Goal: Information Seeking & Learning: Learn about a topic

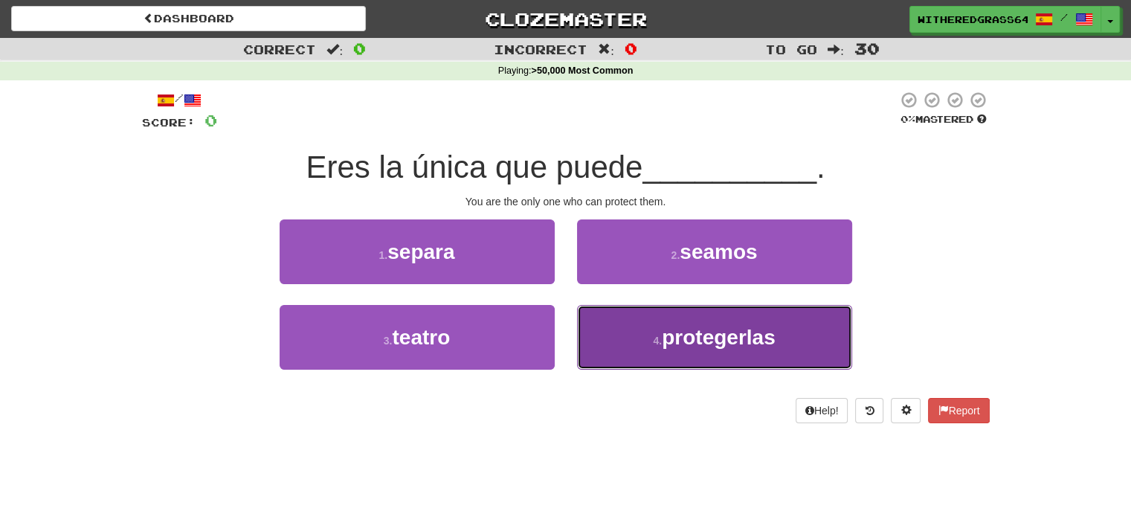
click at [672, 353] on button "4 . [GEOGRAPHIC_DATA]" at bounding box center [714, 337] width 275 height 65
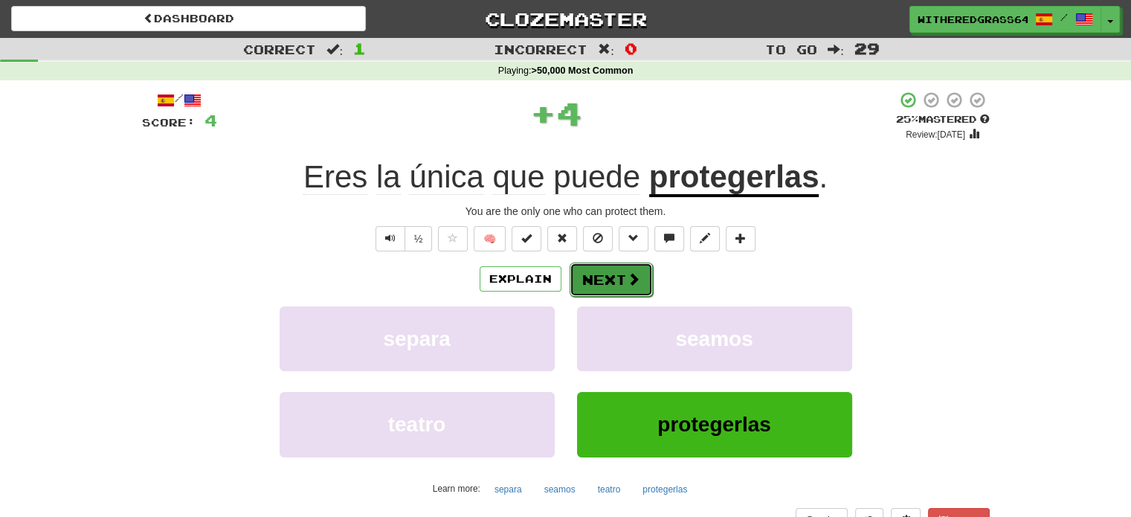
click at [623, 276] on button "Next" at bounding box center [611, 280] width 83 height 34
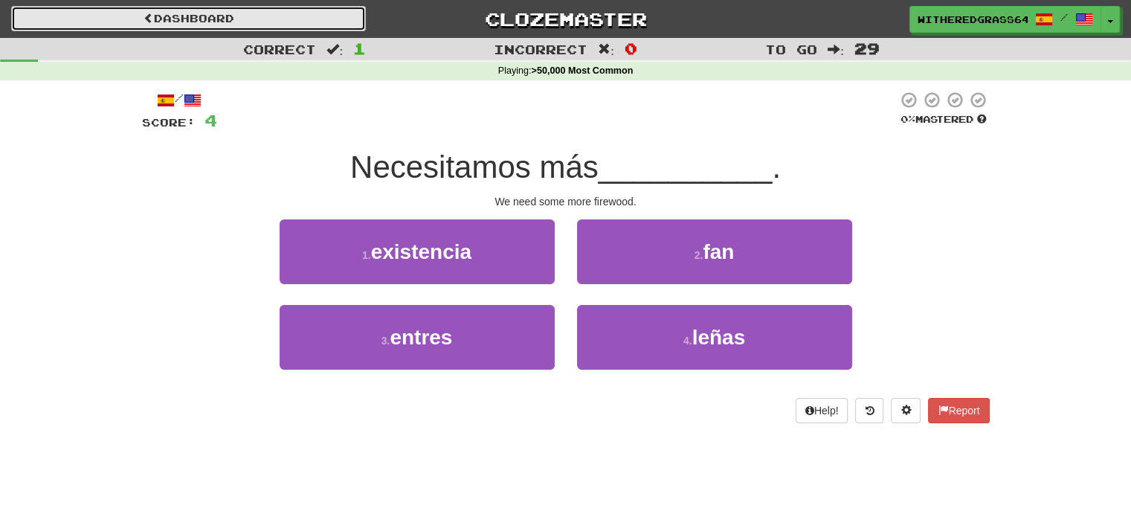
click at [144, 23] on span at bounding box center [149, 18] width 10 height 10
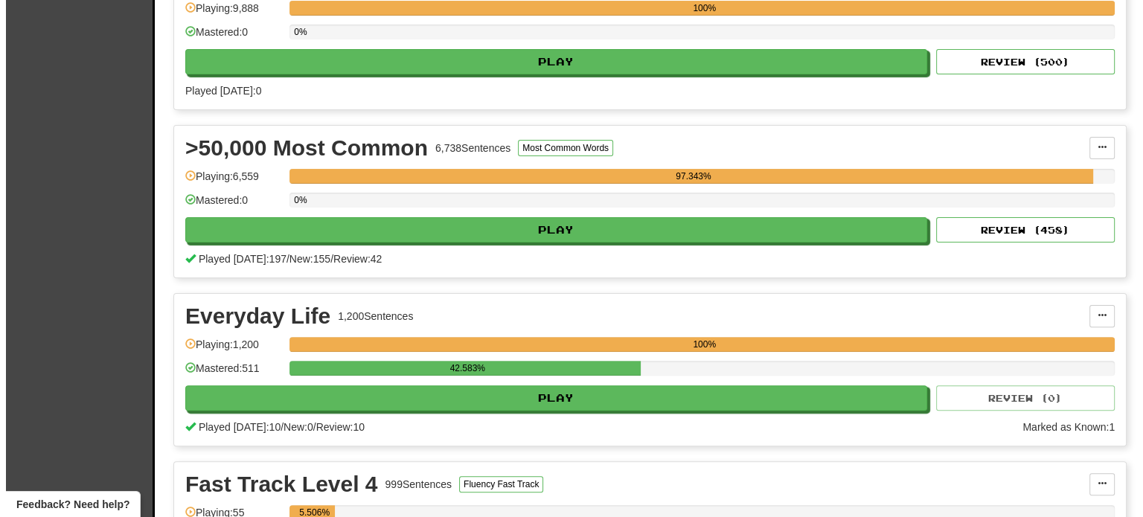
scroll to position [384, 0]
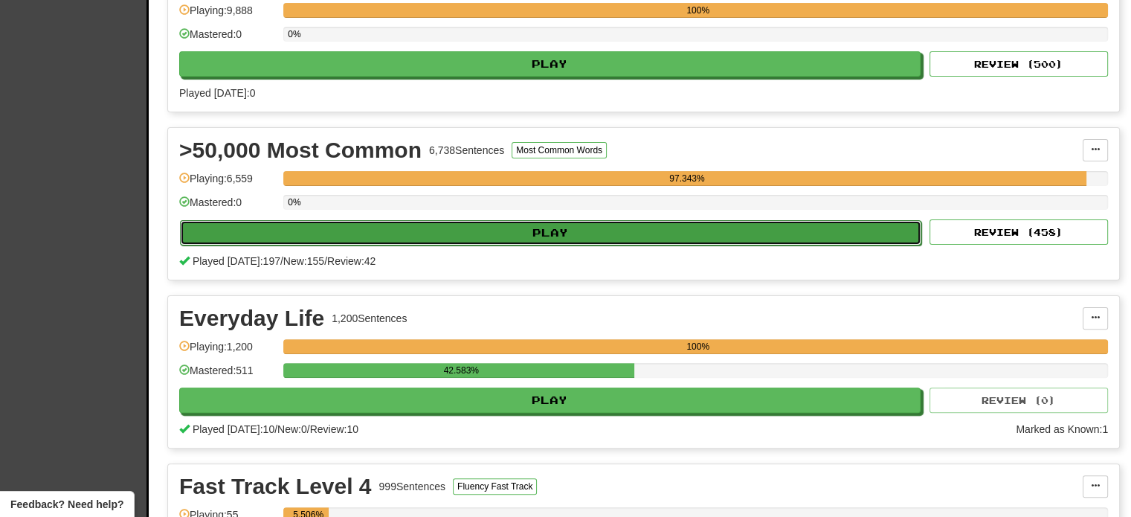
click at [746, 225] on button "Play" at bounding box center [551, 232] width 742 height 25
select select "**"
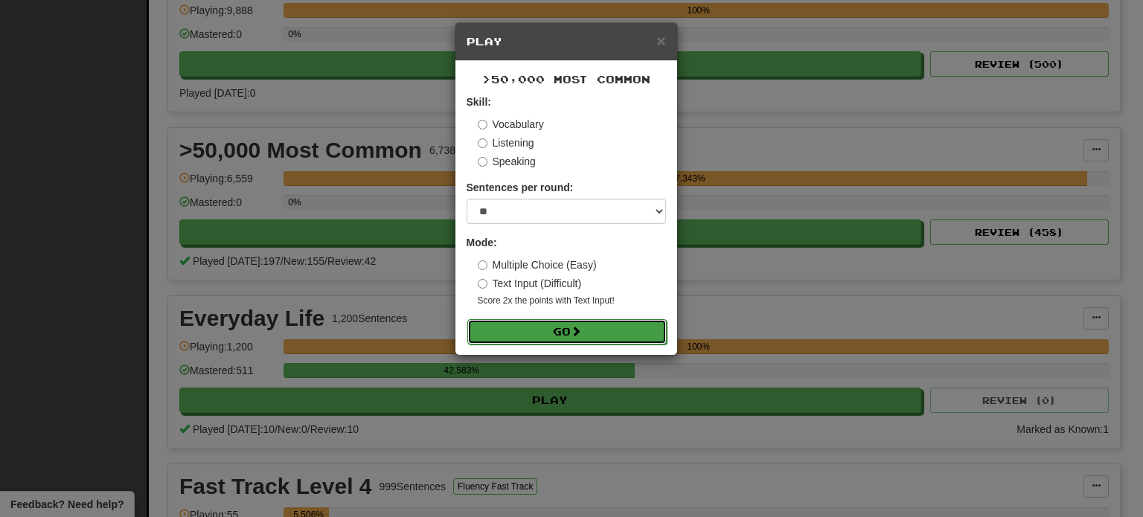
click at [590, 331] on button "Go" at bounding box center [566, 331] width 199 height 25
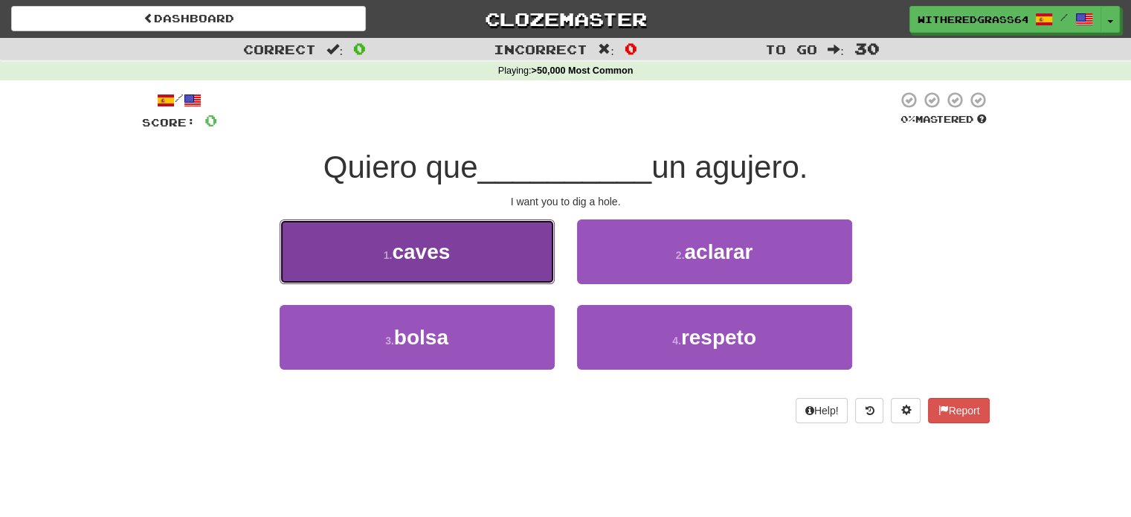
click at [510, 266] on button "1 . caves" at bounding box center [417, 251] width 275 height 65
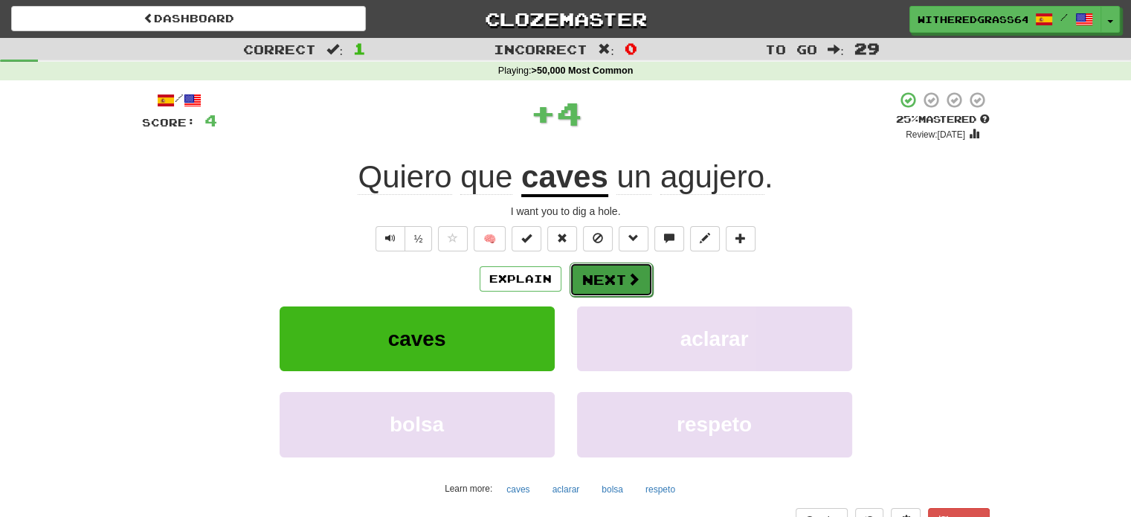
click at [627, 280] on span at bounding box center [633, 278] width 13 height 13
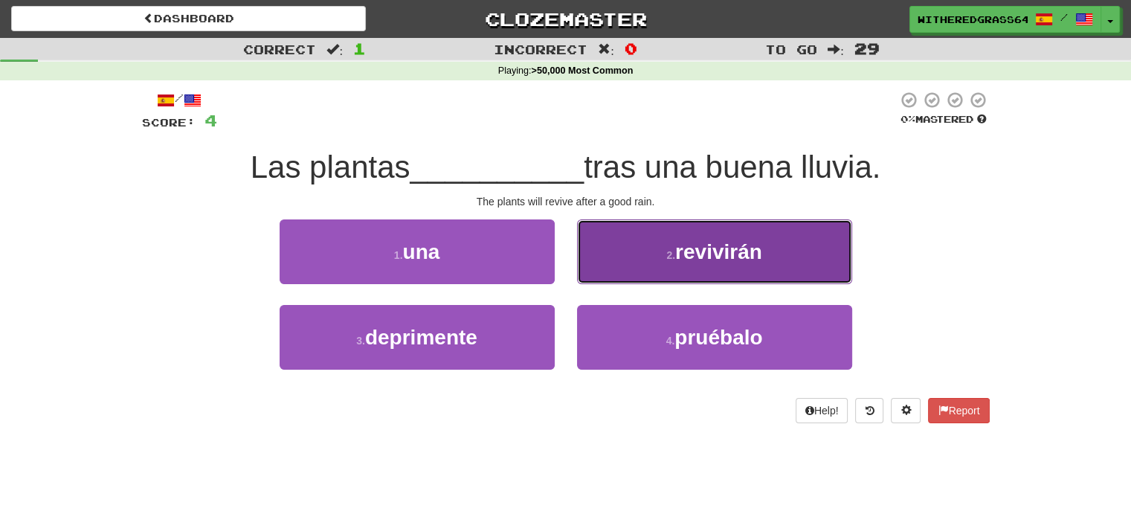
click at [646, 249] on button "2 . revivirán" at bounding box center [714, 251] width 275 height 65
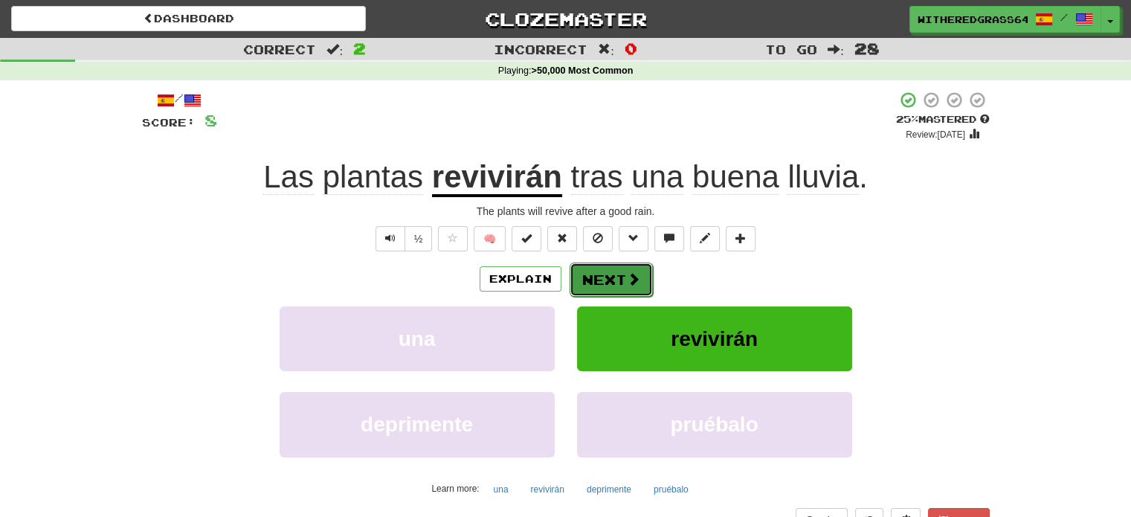
click at [635, 292] on button "Next" at bounding box center [611, 280] width 83 height 34
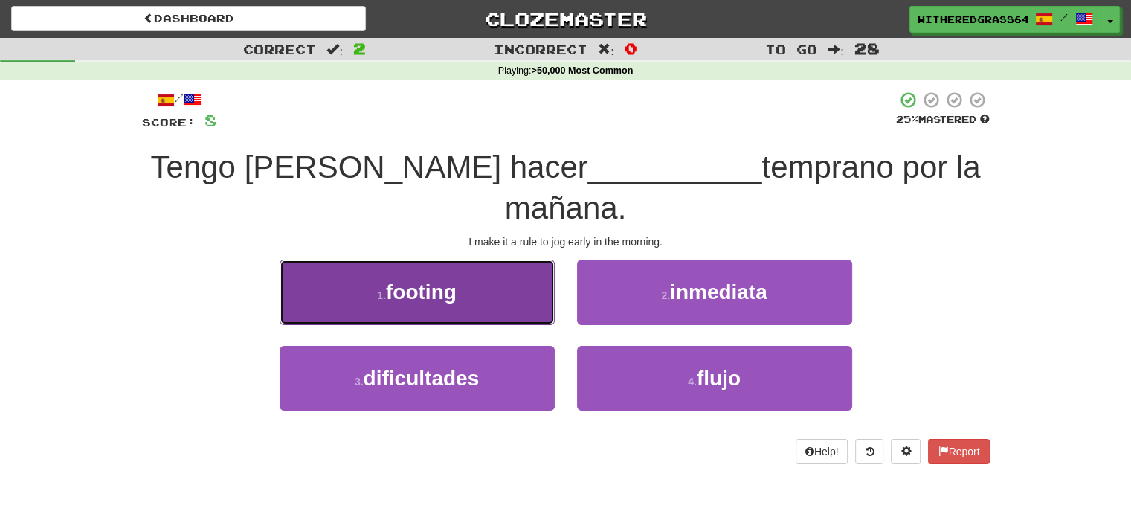
click at [530, 288] on button "1 . footing" at bounding box center [417, 292] width 275 height 65
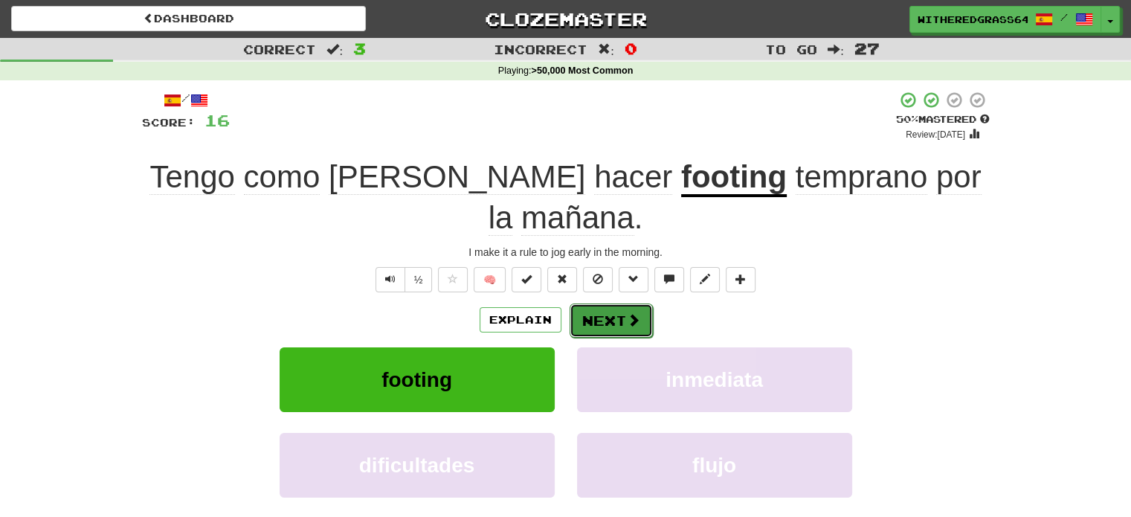
click at [623, 304] on button "Next" at bounding box center [611, 321] width 83 height 34
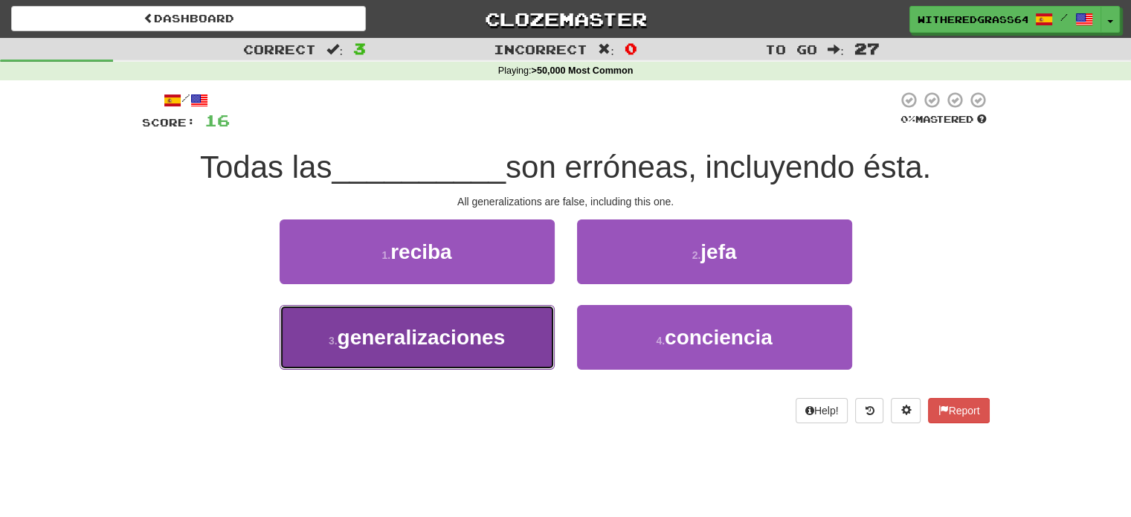
click at [494, 346] on span "generalizaciones" at bounding box center [422, 337] width 168 height 23
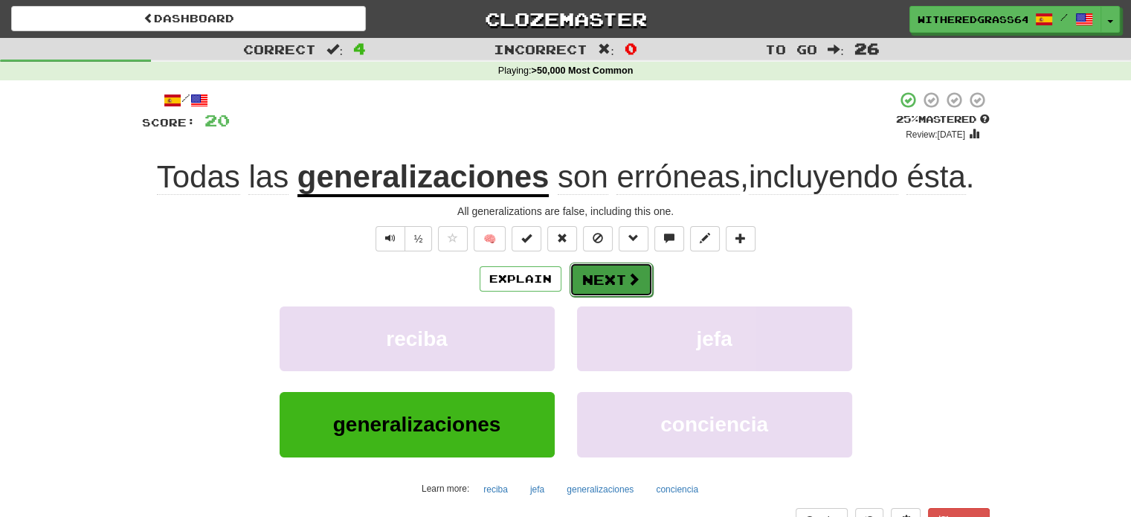
click at [586, 278] on button "Next" at bounding box center [611, 280] width 83 height 34
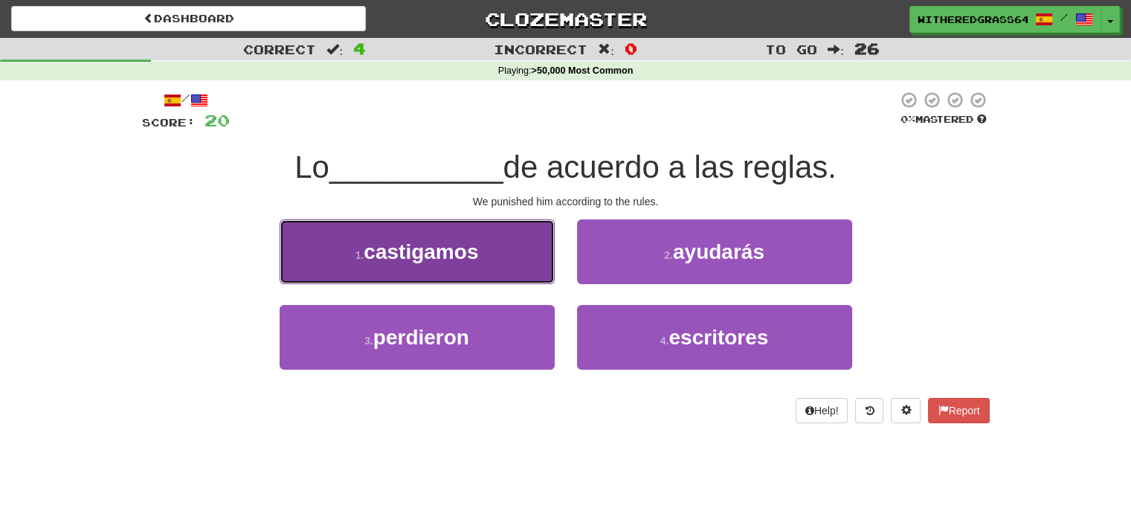
click at [514, 265] on button "1 . castigamos" at bounding box center [417, 251] width 275 height 65
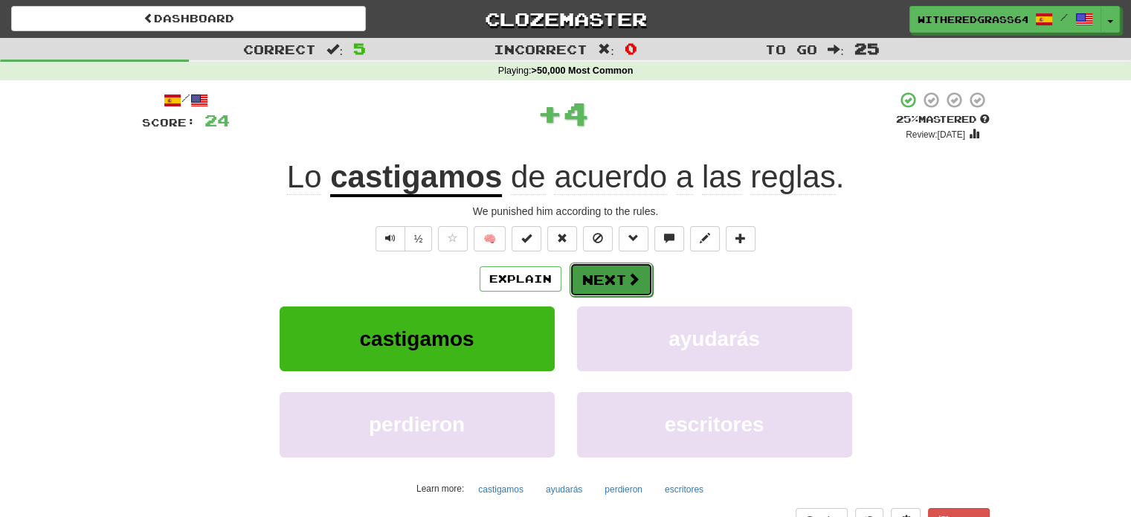
click at [614, 284] on button "Next" at bounding box center [611, 280] width 83 height 34
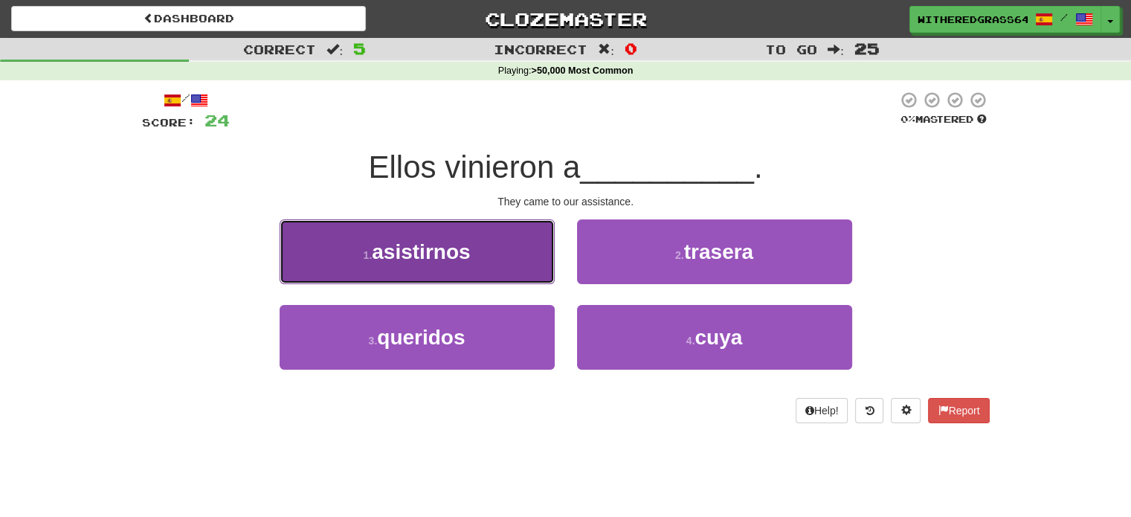
click at [506, 254] on button "1 . asistirnos" at bounding box center [417, 251] width 275 height 65
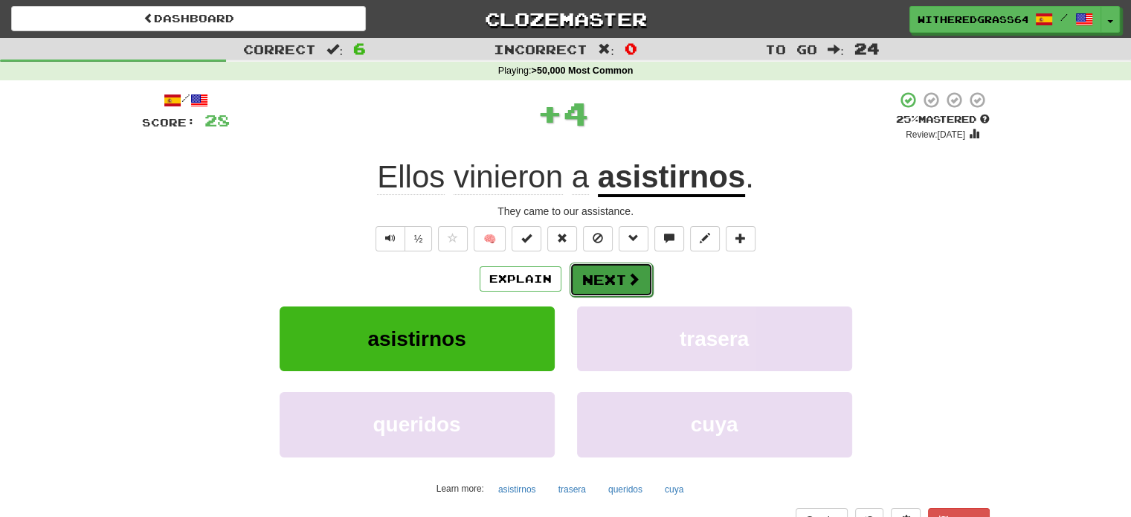
click at [618, 283] on button "Next" at bounding box center [611, 280] width 83 height 34
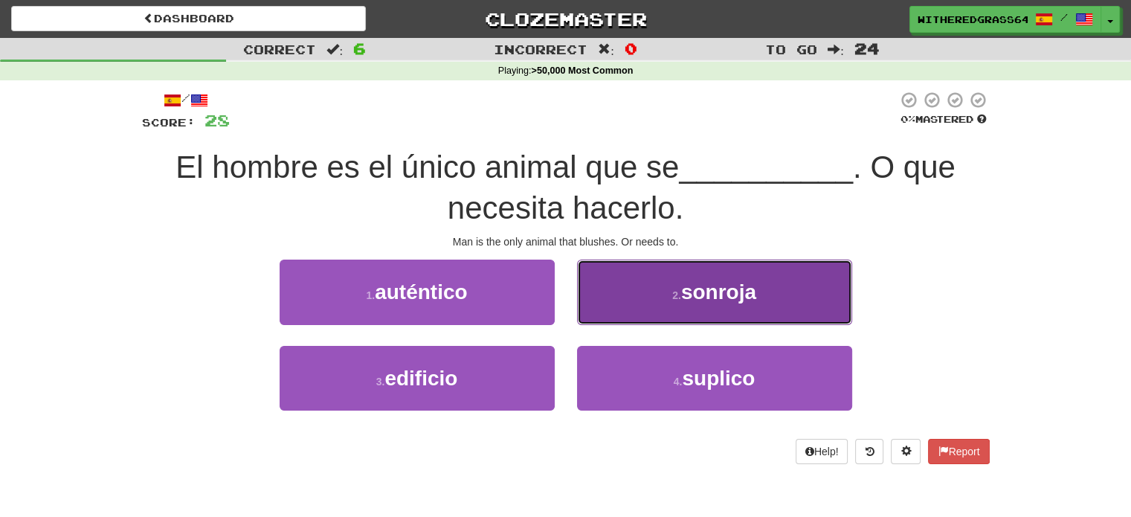
click at [657, 309] on button "2 . sonroja" at bounding box center [714, 292] width 275 height 65
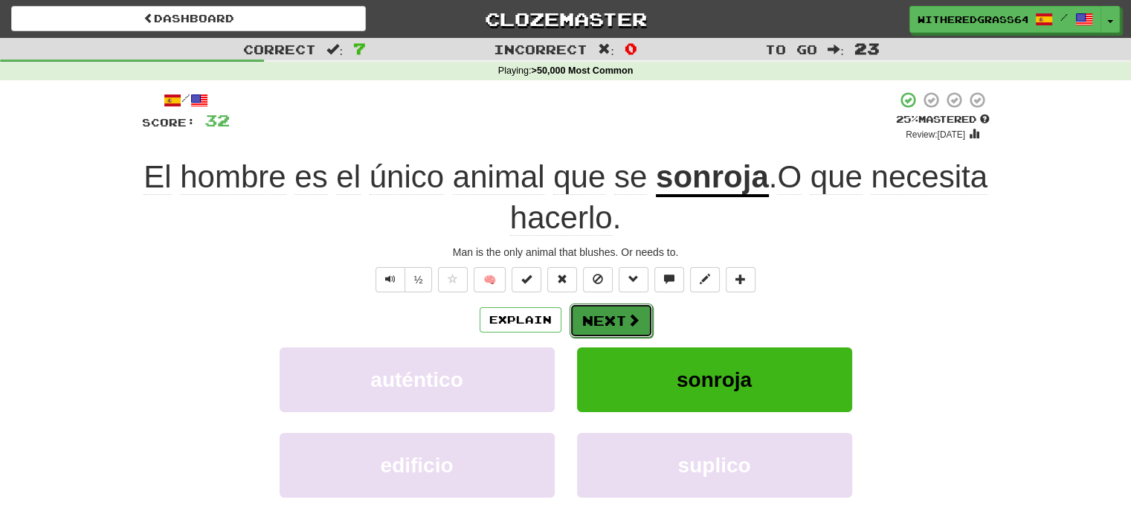
click at [623, 322] on button "Next" at bounding box center [611, 321] width 83 height 34
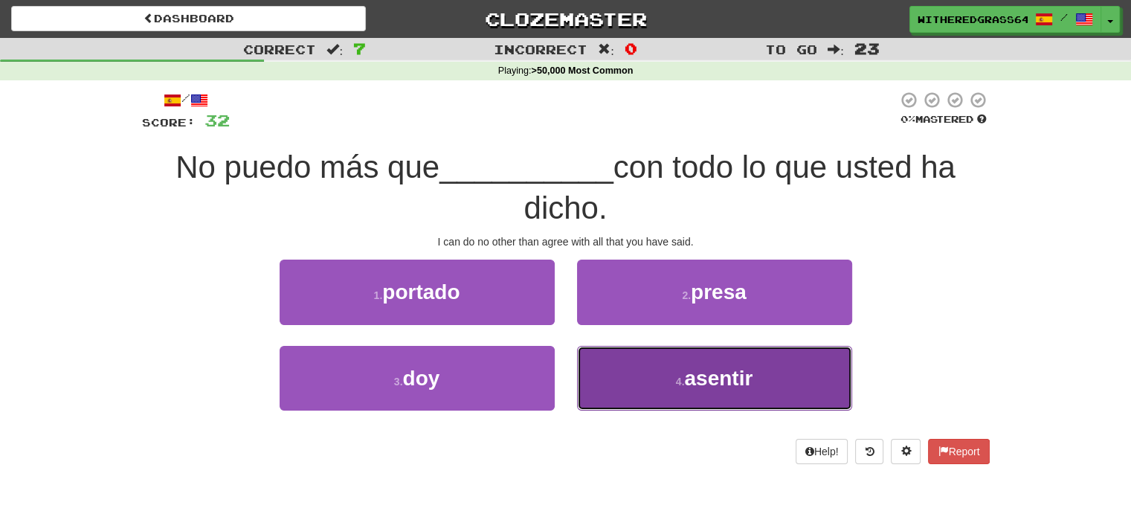
click at [600, 361] on button "4 . asentir" at bounding box center [714, 378] width 275 height 65
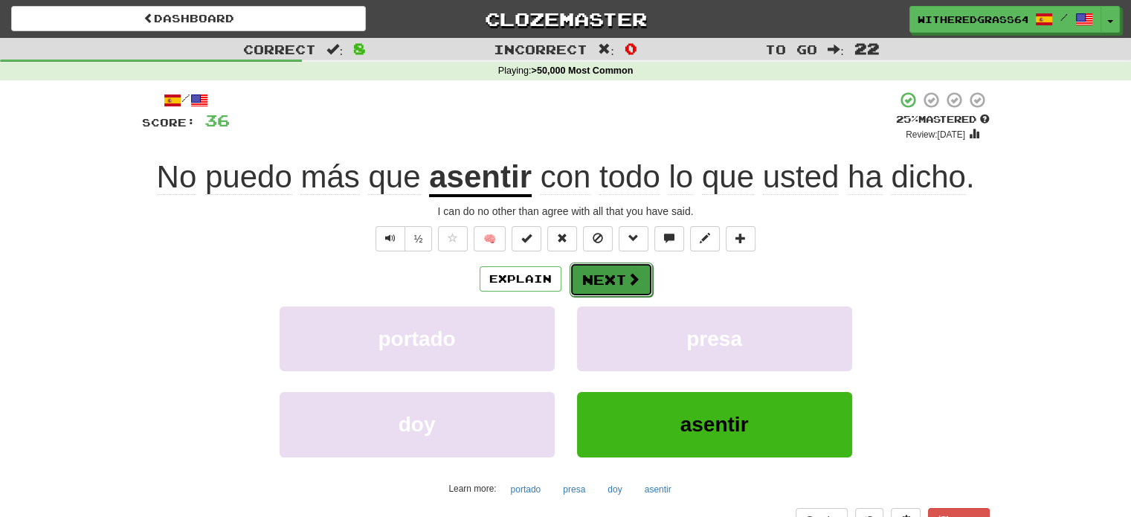
click at [608, 286] on button "Next" at bounding box center [611, 280] width 83 height 34
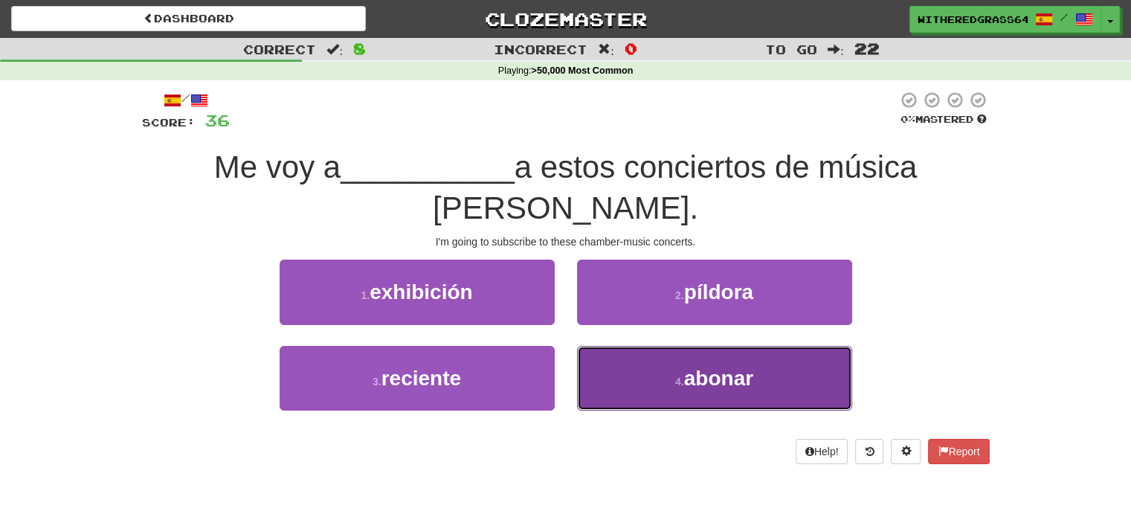
click at [629, 373] on button "4 . abonar" at bounding box center [714, 378] width 275 height 65
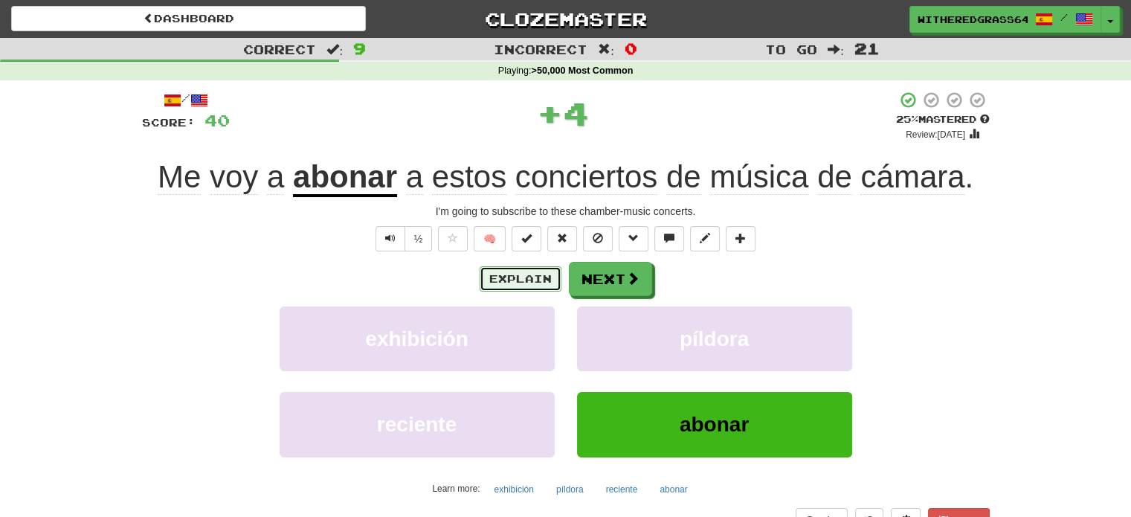
click at [527, 280] on button "Explain" at bounding box center [521, 278] width 82 height 25
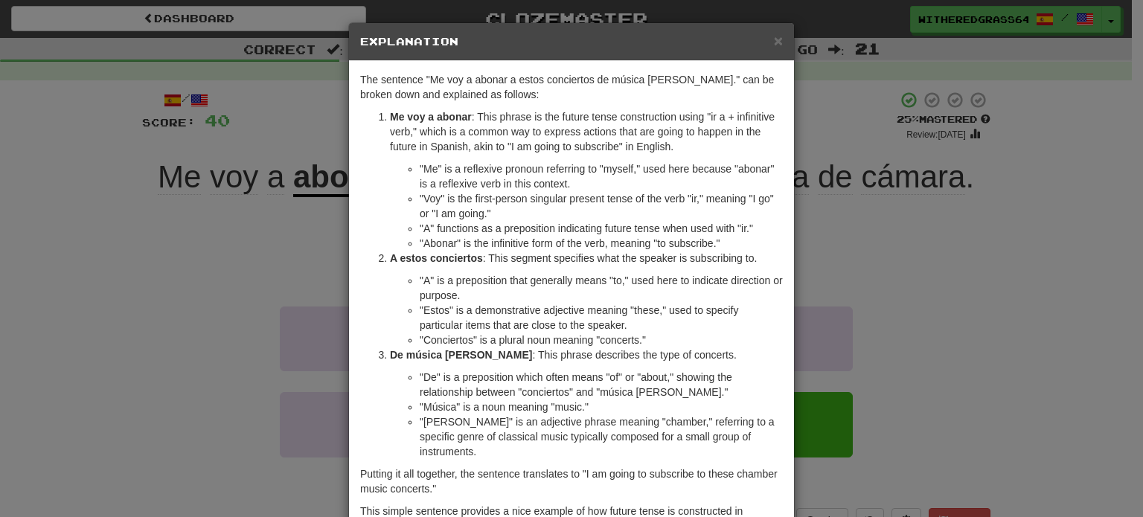
click at [255, 248] on div "× Explanation The sentence "Me voy a abonar a estos conciertos de música de cám…" at bounding box center [571, 258] width 1143 height 517
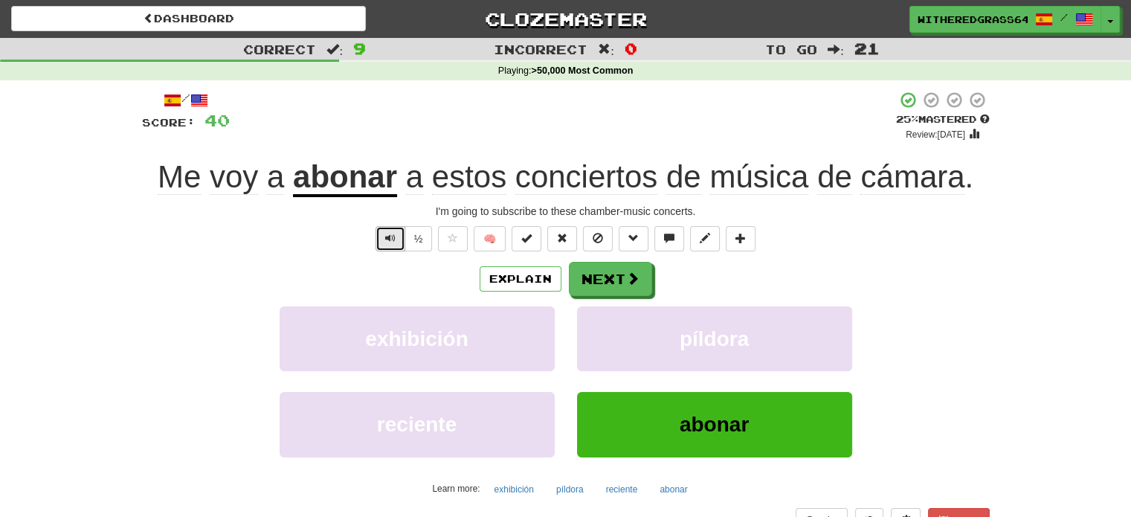
click at [388, 239] on span "Text-to-speech controls" at bounding box center [390, 238] width 10 height 10
click at [642, 278] on button "Next" at bounding box center [611, 280] width 83 height 34
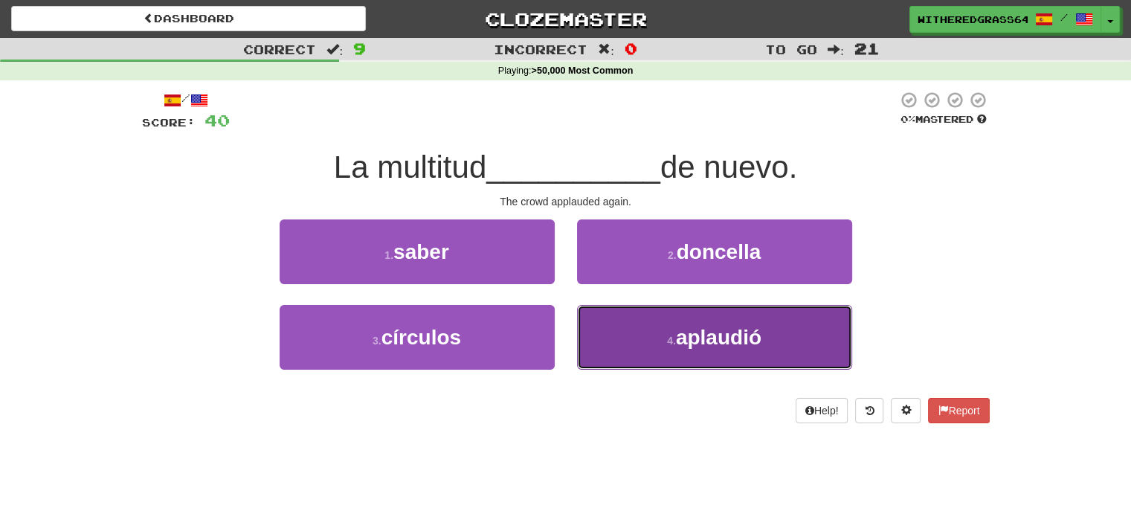
click at [598, 328] on button "4 . aplaudió" at bounding box center [714, 337] width 275 height 65
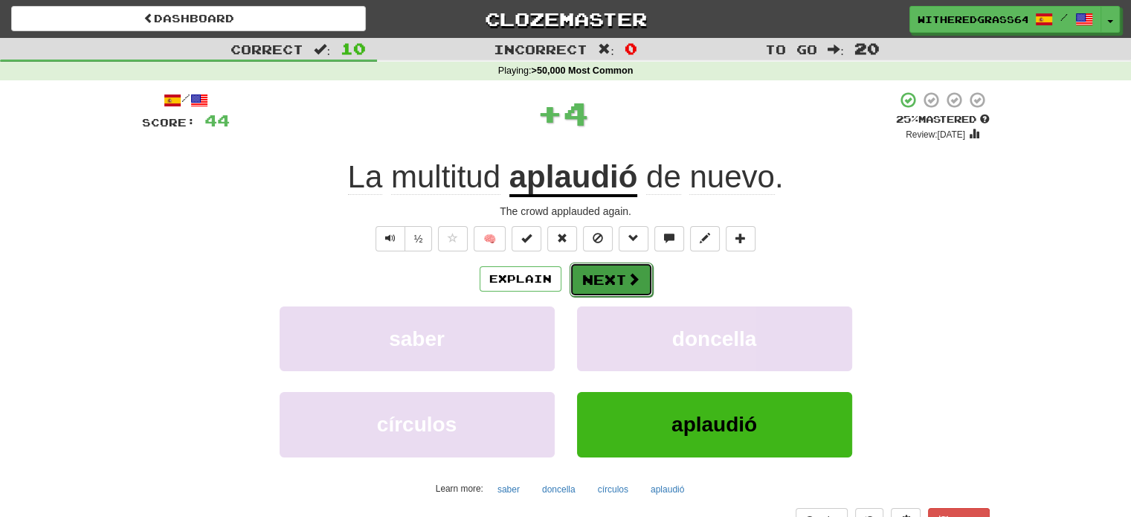
click at [594, 276] on button "Next" at bounding box center [611, 280] width 83 height 34
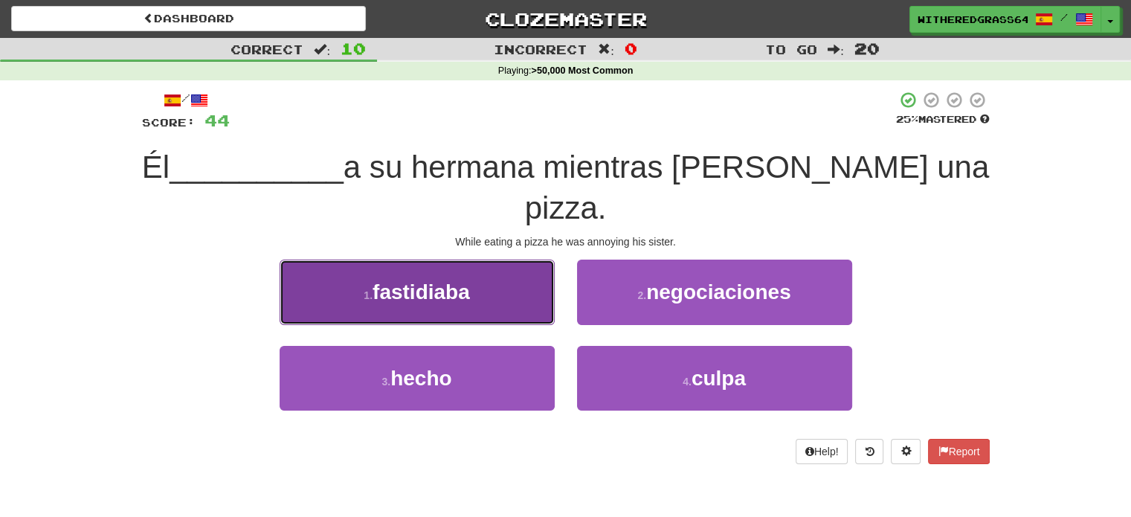
click at [487, 260] on button "1 . fastidiaba" at bounding box center [417, 292] width 275 height 65
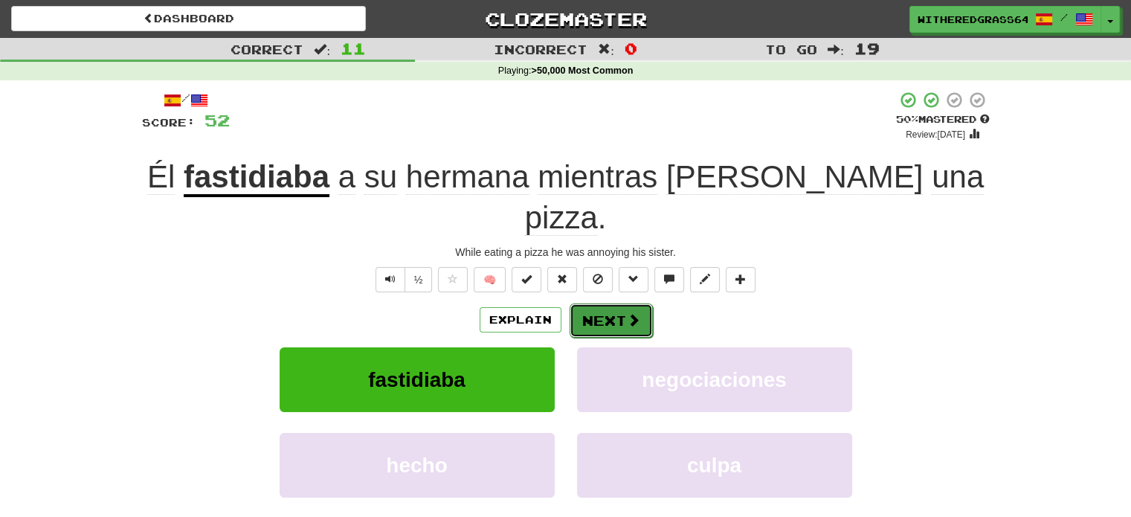
click at [596, 304] on button "Next" at bounding box center [611, 321] width 83 height 34
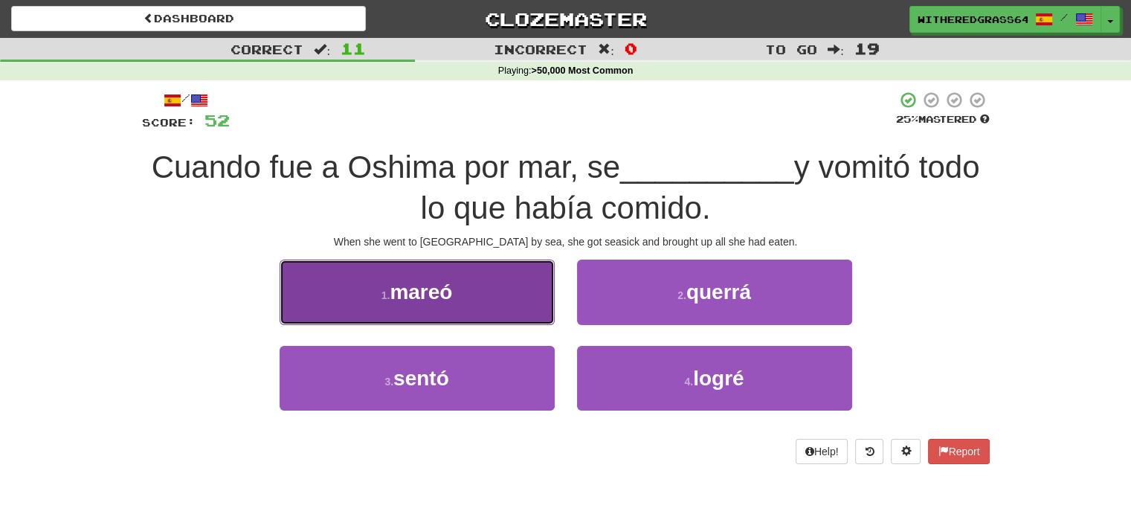
click at [500, 296] on button "1 . mareó" at bounding box center [417, 292] width 275 height 65
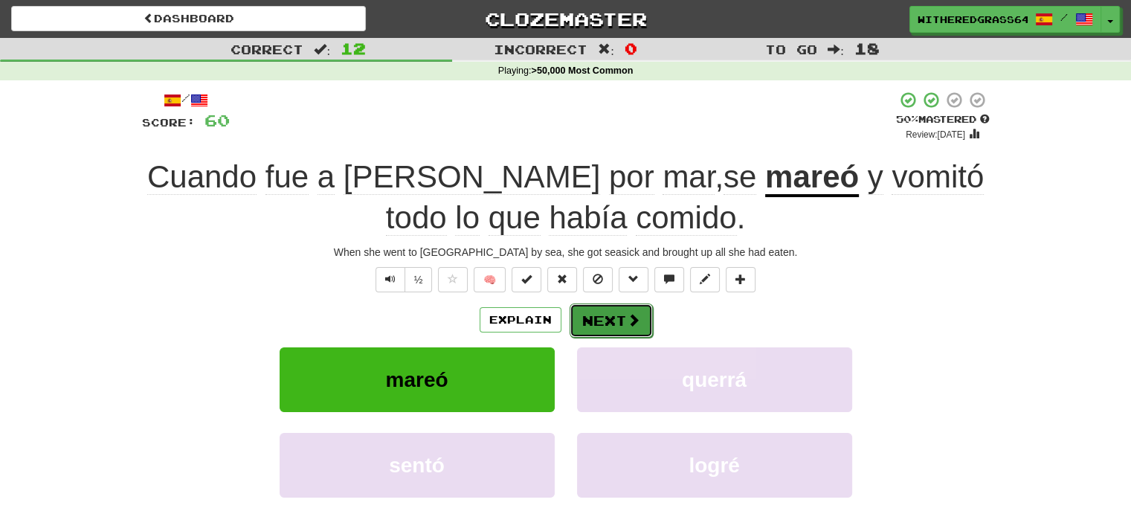
click at [612, 315] on button "Next" at bounding box center [611, 321] width 83 height 34
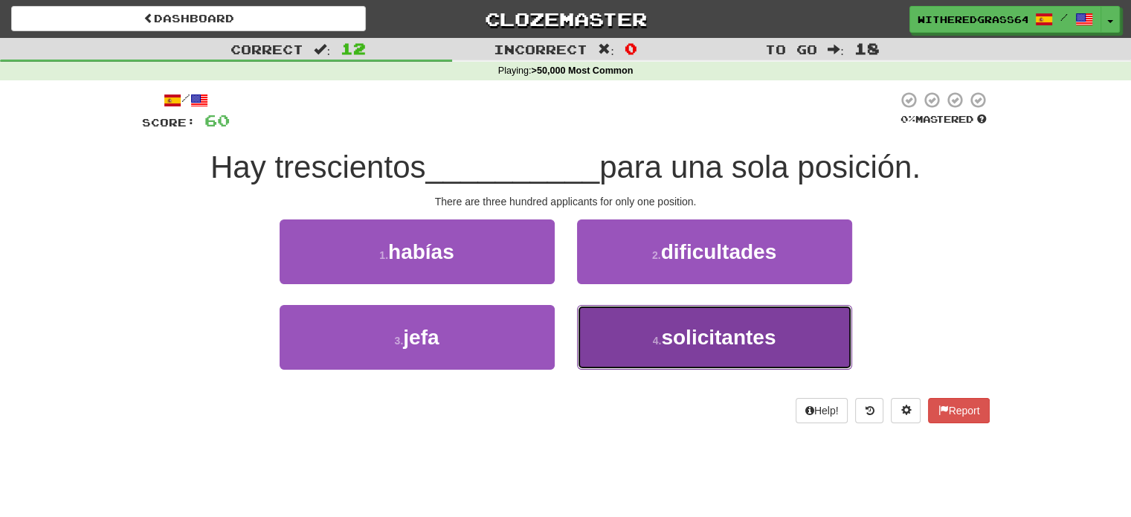
click at [625, 333] on button "4 . solicitantes" at bounding box center [714, 337] width 275 height 65
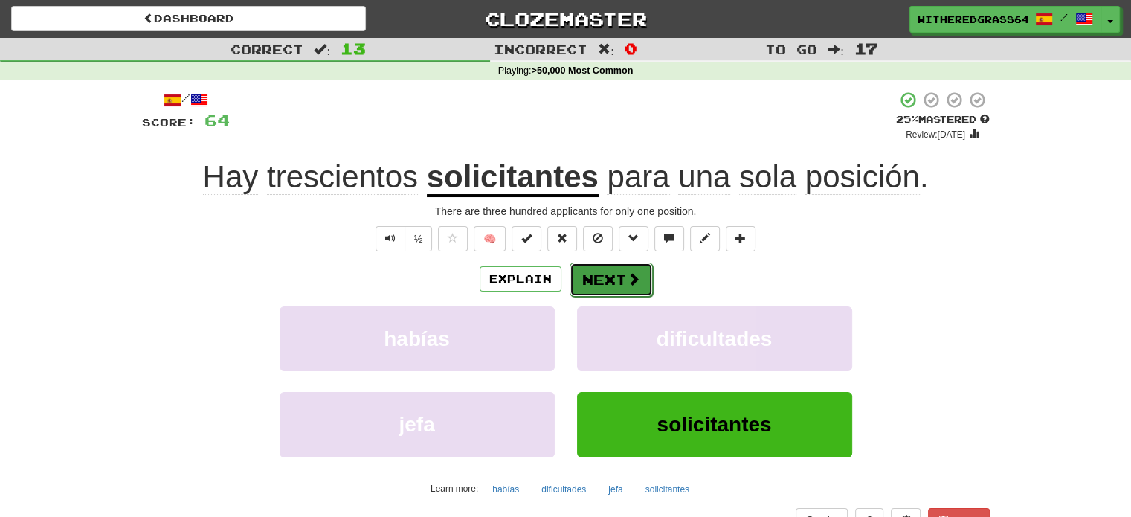
click at [610, 267] on button "Next" at bounding box center [611, 280] width 83 height 34
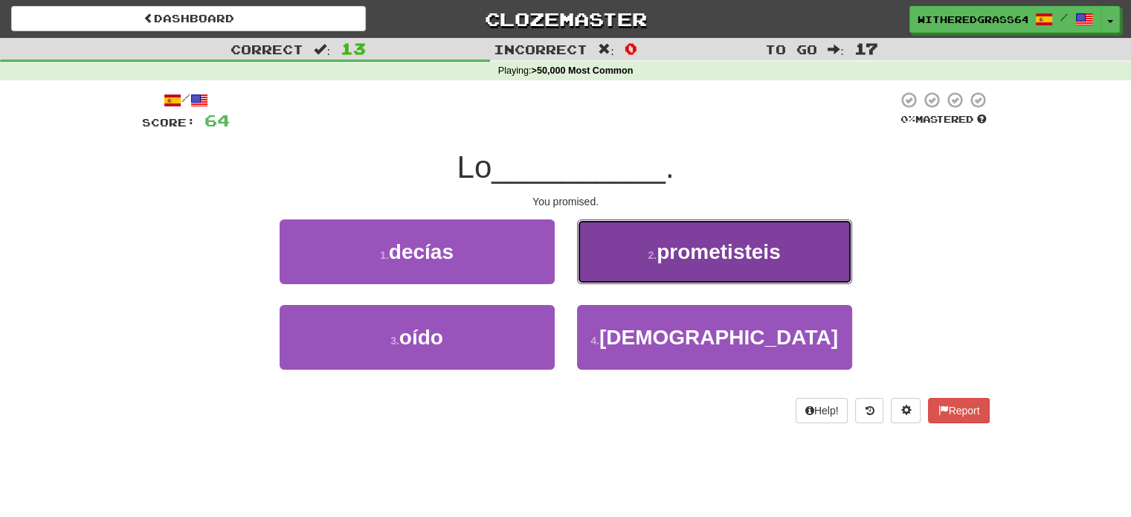
click at [623, 260] on button "2 . prometisteis" at bounding box center [714, 251] width 275 height 65
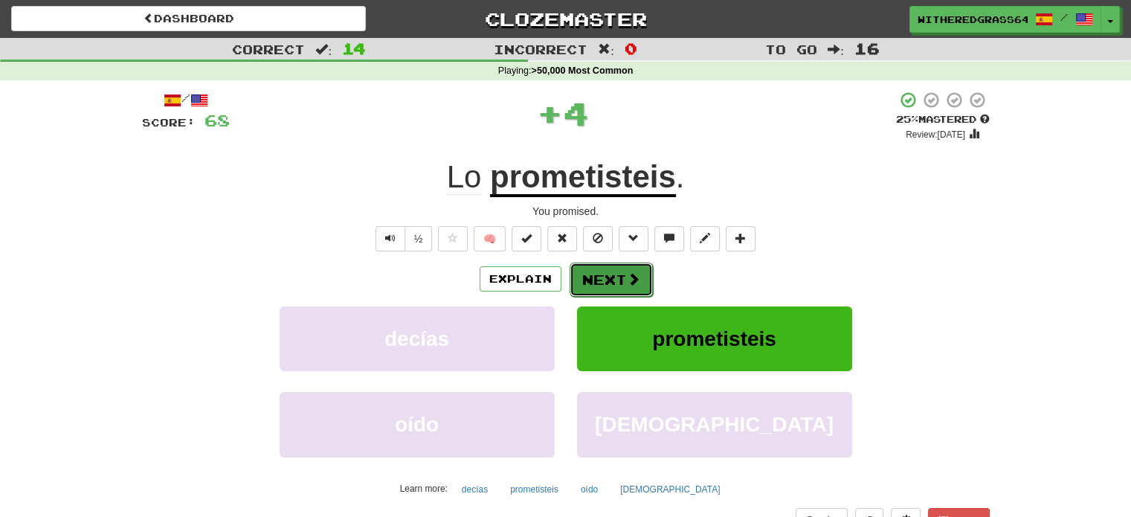
click at [613, 276] on button "Next" at bounding box center [611, 280] width 83 height 34
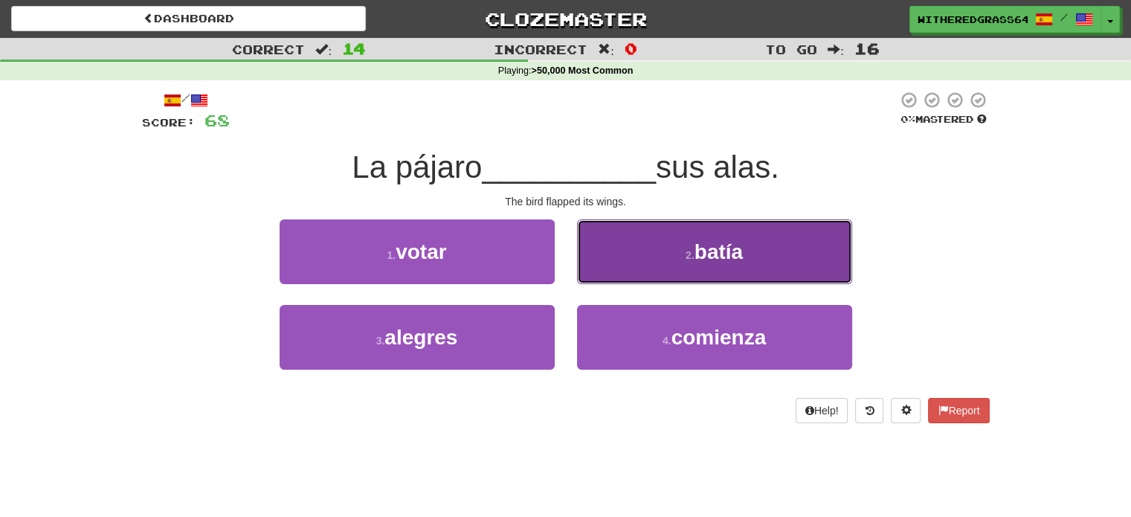
click at [635, 262] on button "2 . batía" at bounding box center [714, 251] width 275 height 65
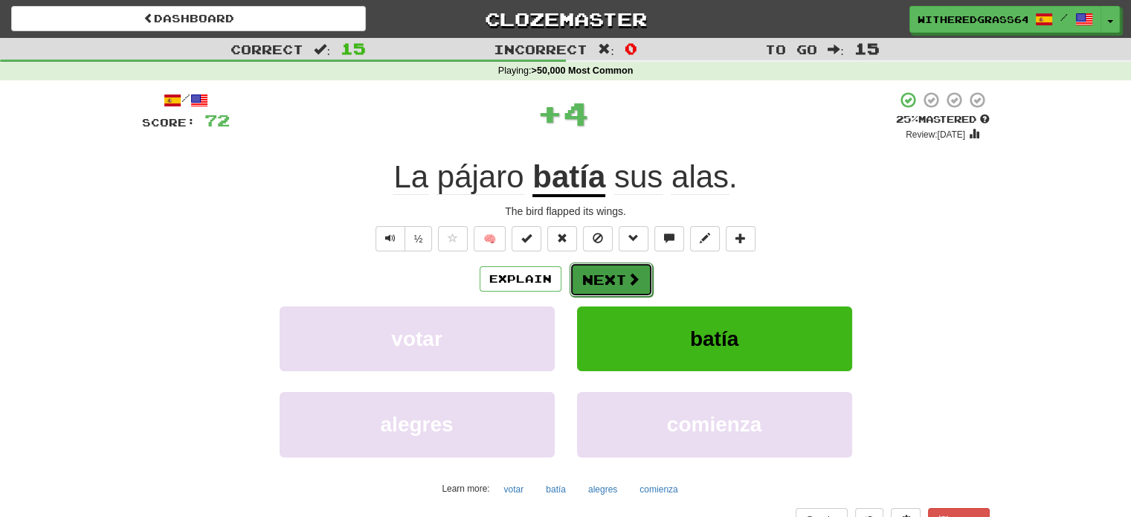
click at [616, 276] on button "Next" at bounding box center [611, 280] width 83 height 34
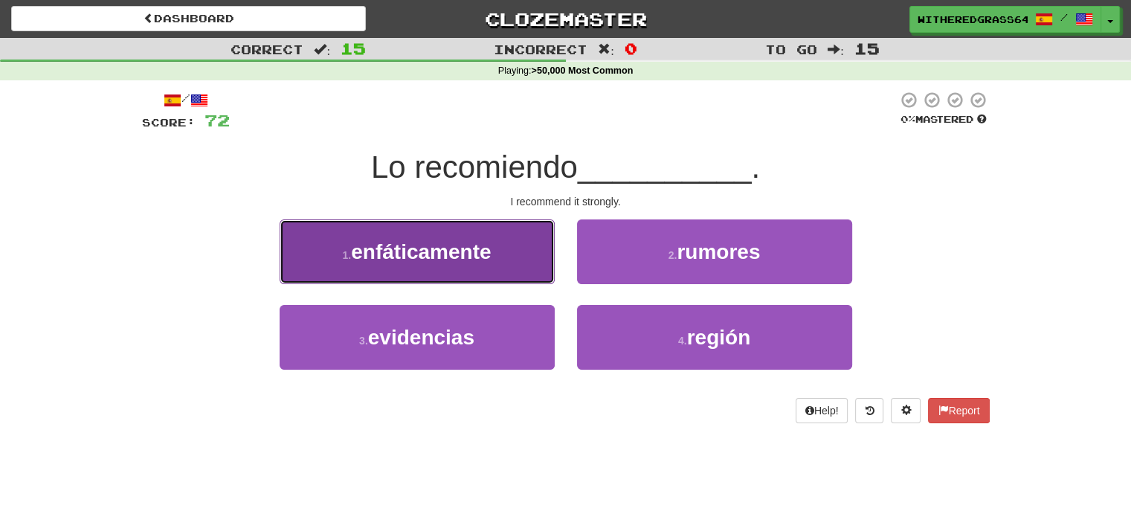
click at [527, 261] on button "1 . enfáticamente" at bounding box center [417, 251] width 275 height 65
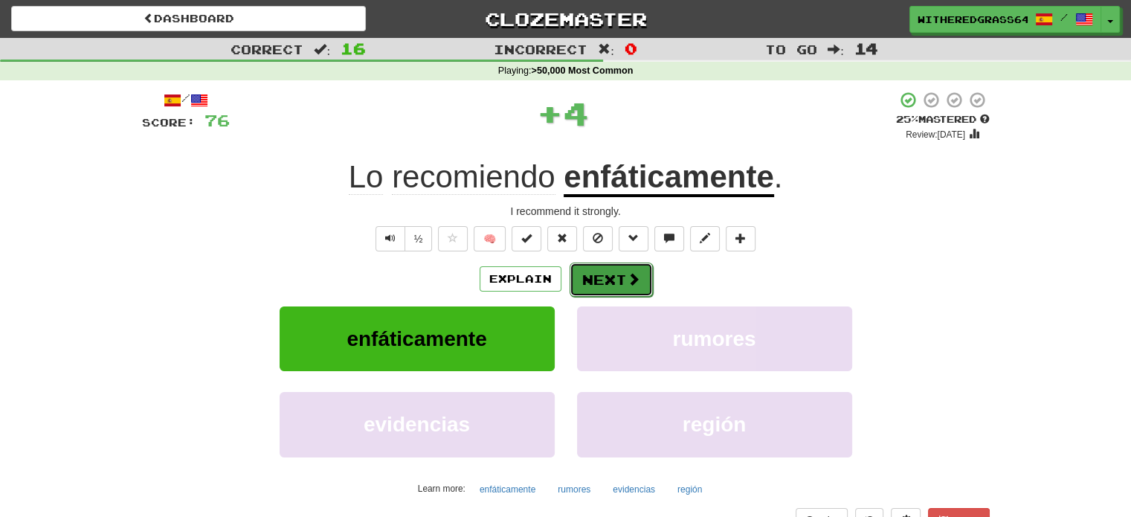
click at [617, 277] on button "Next" at bounding box center [611, 280] width 83 height 34
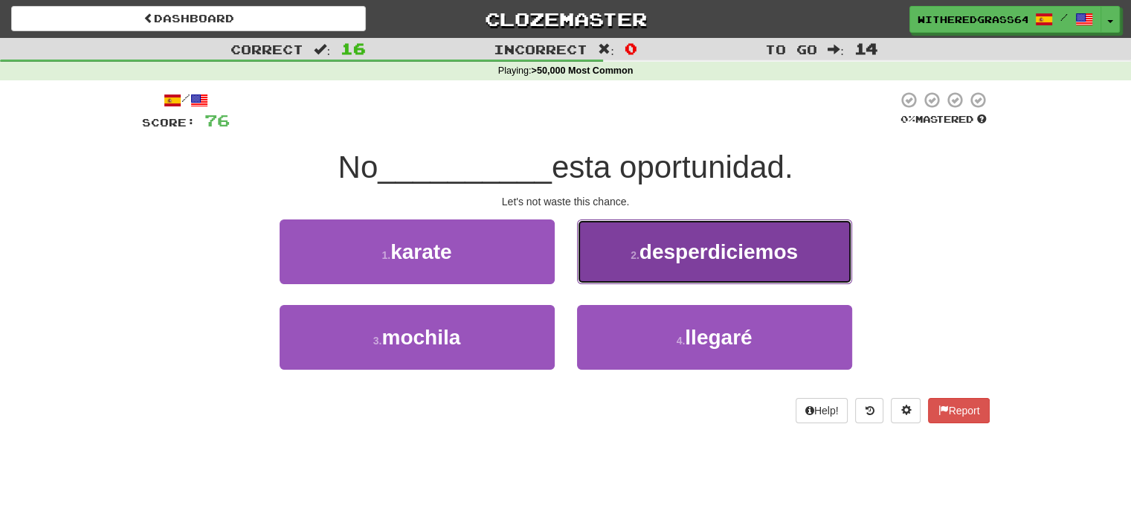
click at [626, 261] on button "2 . desperdiciemos" at bounding box center [714, 251] width 275 height 65
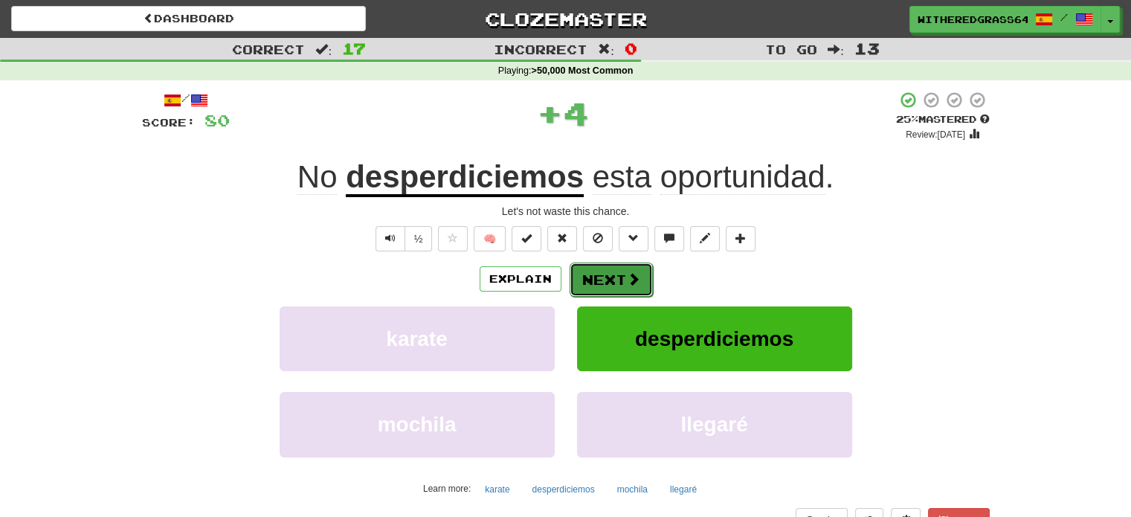
click at [615, 275] on button "Next" at bounding box center [611, 280] width 83 height 34
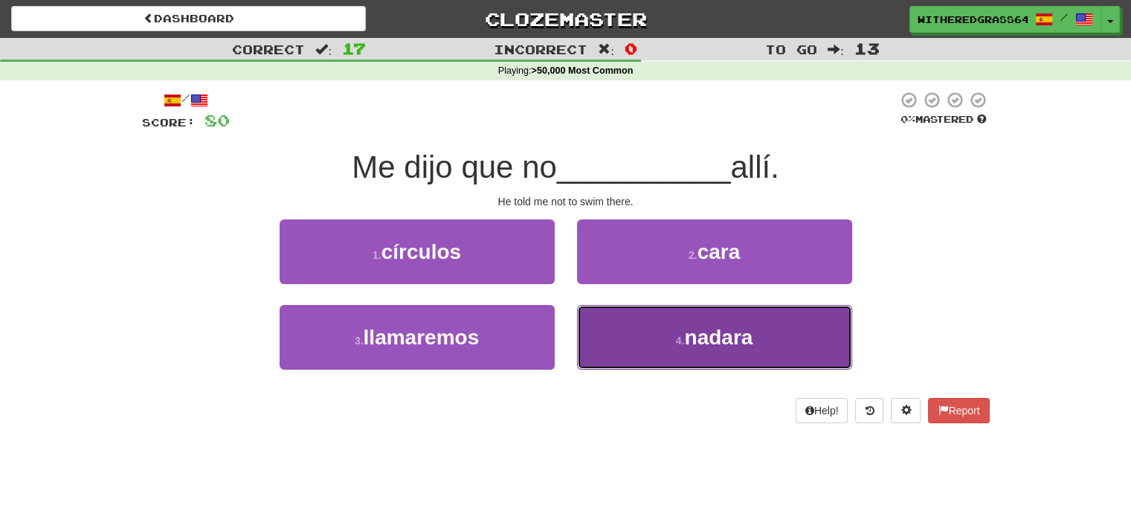
click at [598, 326] on button "4 . nadara" at bounding box center [714, 337] width 275 height 65
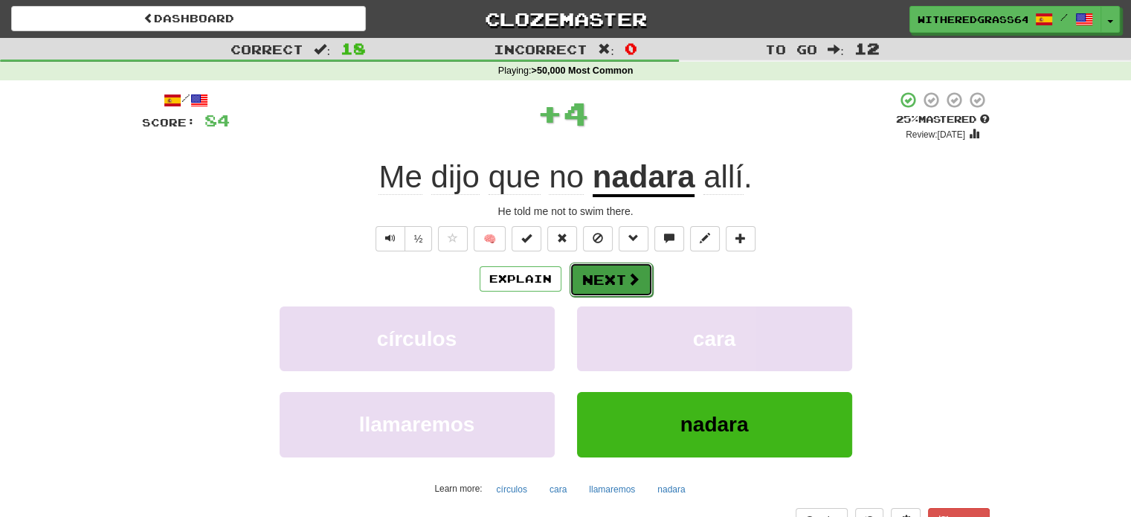
click at [604, 281] on button "Next" at bounding box center [611, 280] width 83 height 34
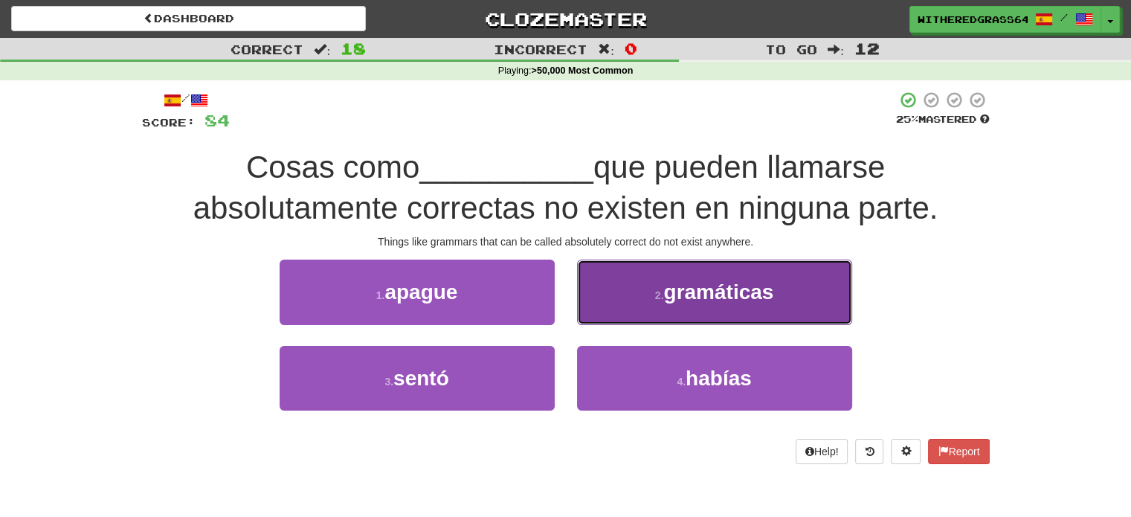
click at [635, 301] on button "2 . gramáticas" at bounding box center [714, 292] width 275 height 65
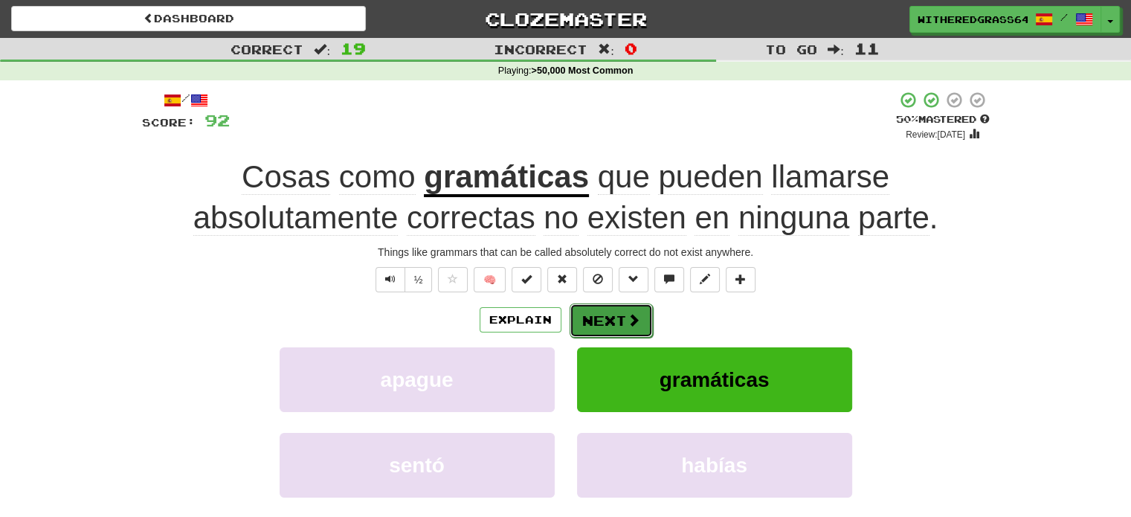
click at [611, 317] on button "Next" at bounding box center [611, 321] width 83 height 34
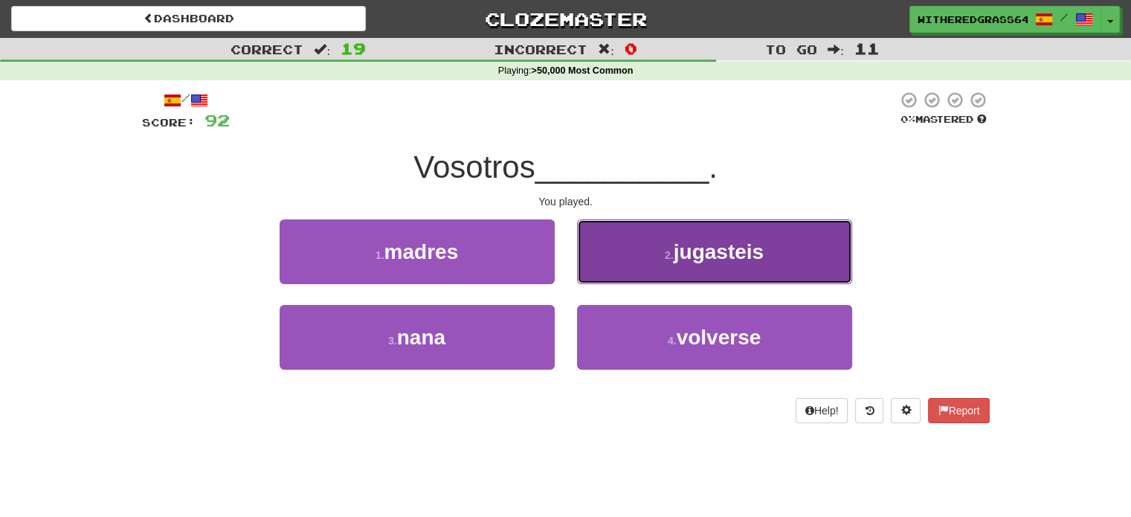
click at [615, 270] on button "2 . jugasteis" at bounding box center [714, 251] width 275 height 65
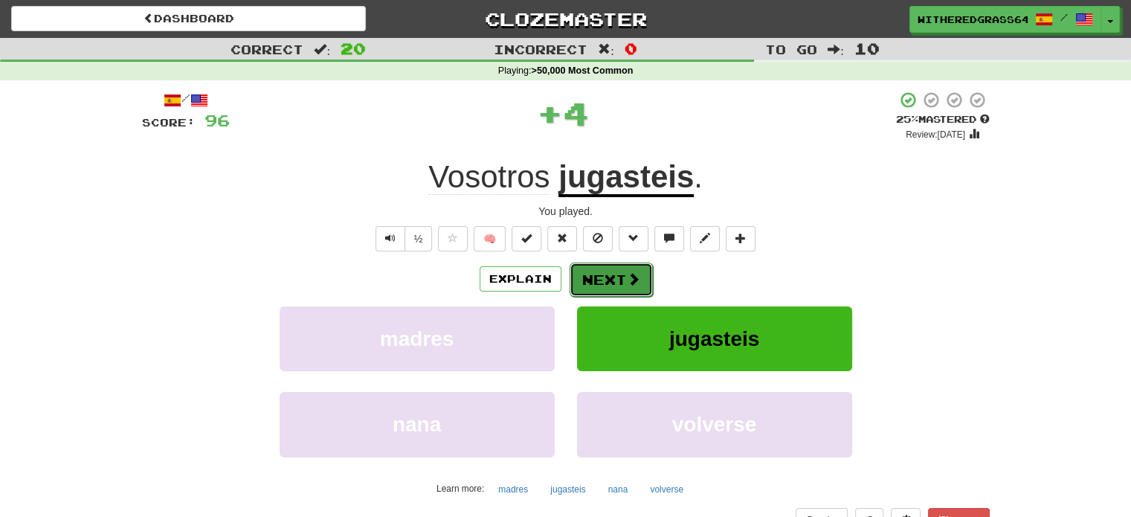
click at [609, 277] on button "Next" at bounding box center [611, 280] width 83 height 34
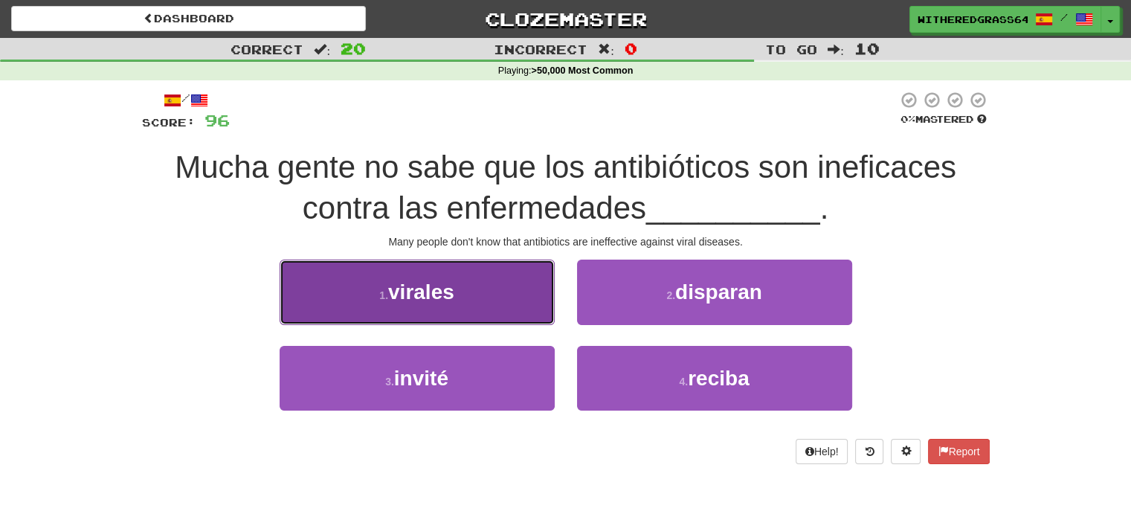
click at [531, 287] on button "1 . virales" at bounding box center [417, 292] width 275 height 65
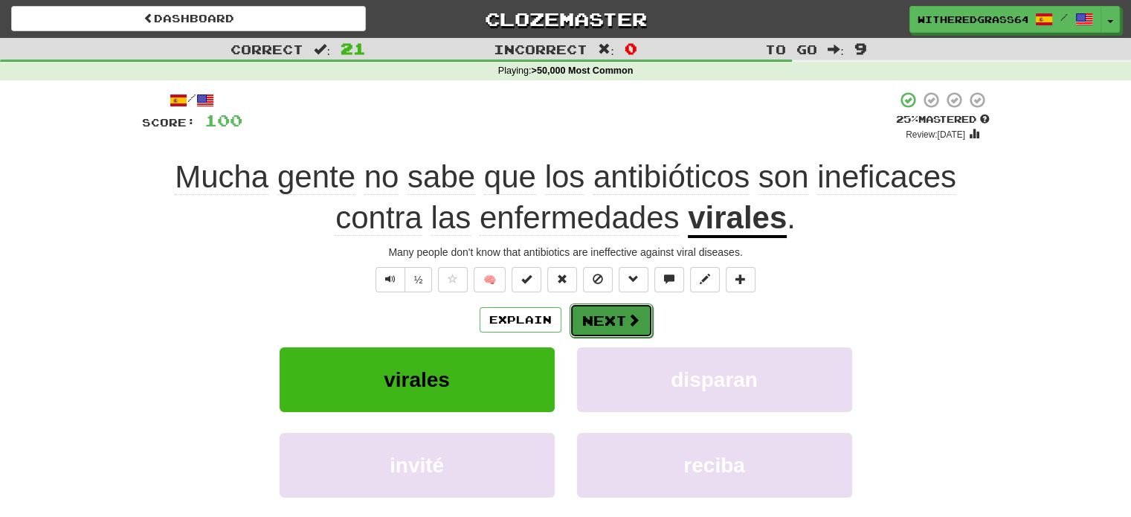
click at [624, 324] on button "Next" at bounding box center [611, 321] width 83 height 34
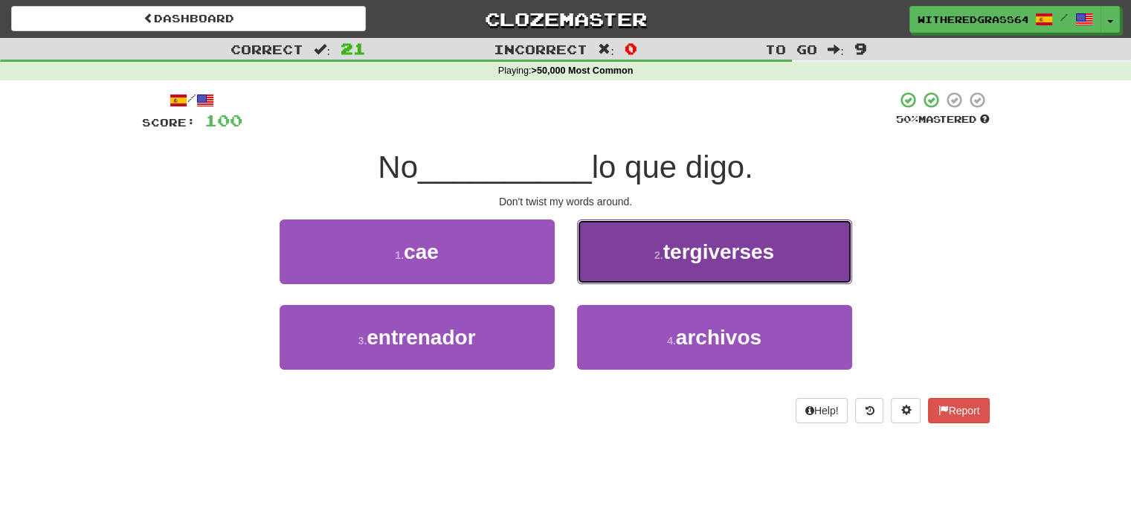
click at [655, 249] on small "2 ." at bounding box center [659, 255] width 9 height 12
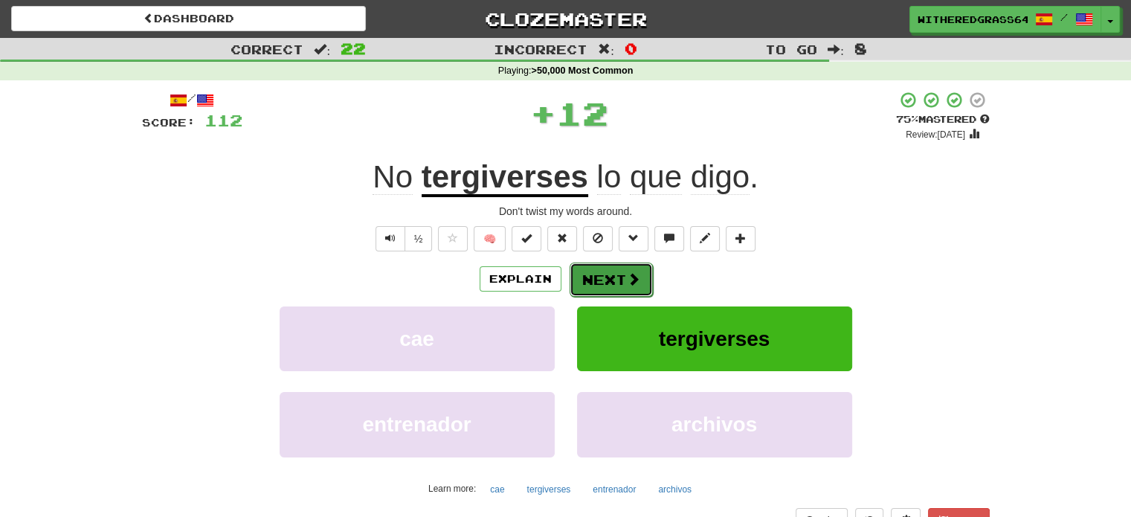
click at [636, 283] on span at bounding box center [633, 278] width 13 height 13
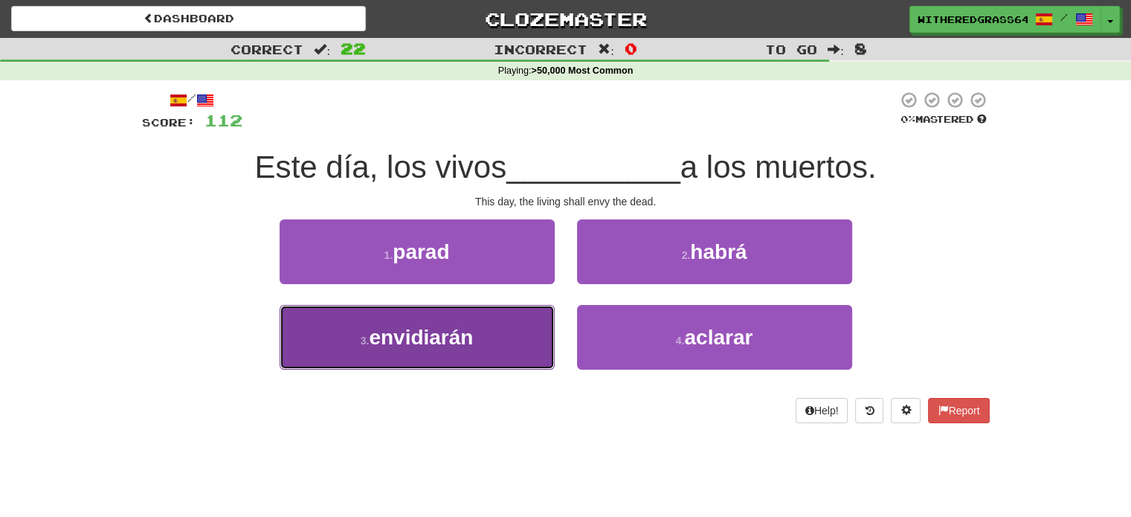
click at [501, 325] on button "3 . envidiarán" at bounding box center [417, 337] width 275 height 65
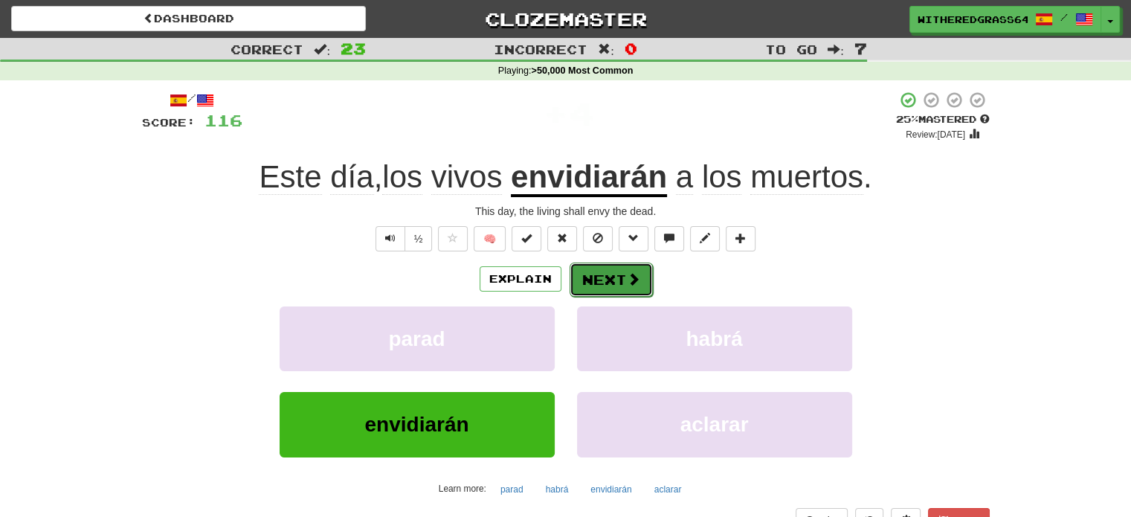
click at [592, 283] on button "Next" at bounding box center [611, 280] width 83 height 34
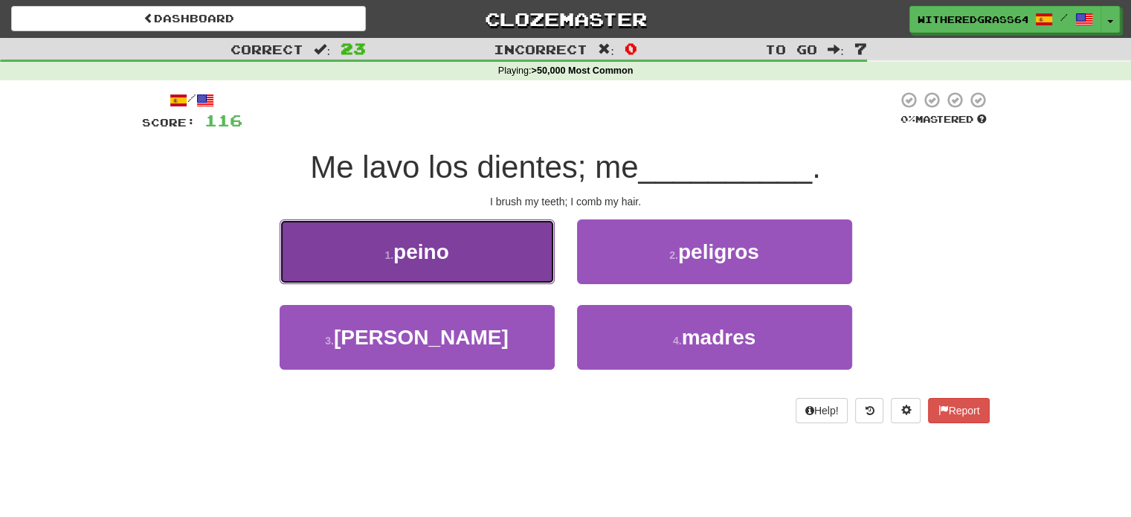
click at [487, 261] on button "1 . peino" at bounding box center [417, 251] width 275 height 65
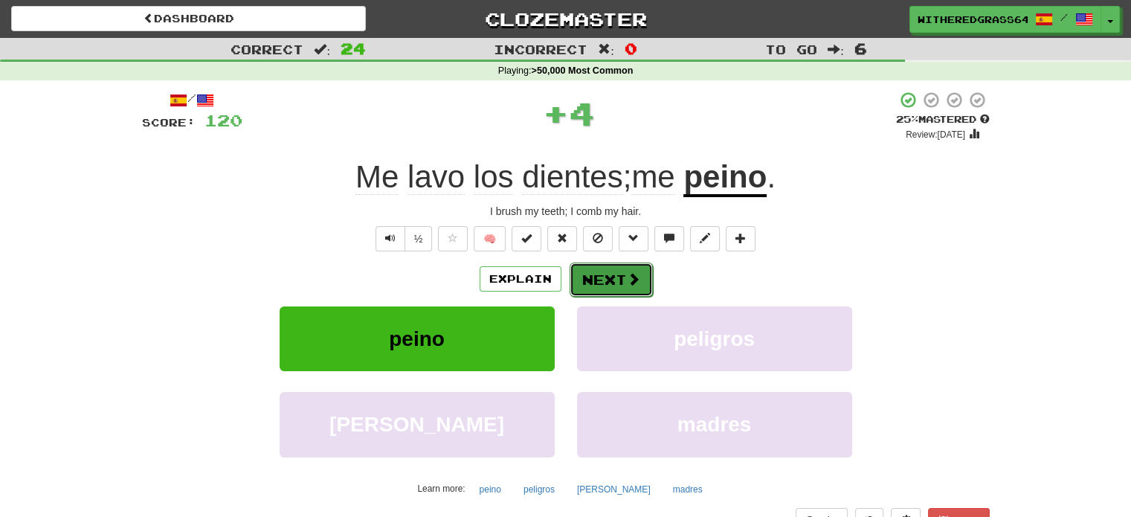
click at [595, 274] on button "Next" at bounding box center [611, 280] width 83 height 34
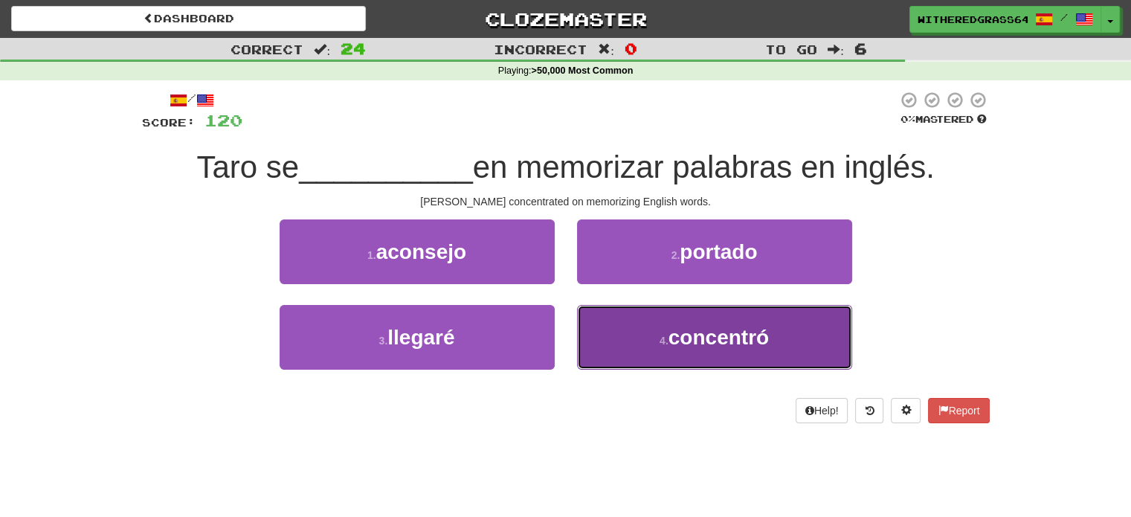
click at [613, 330] on button "4 . concentró" at bounding box center [714, 337] width 275 height 65
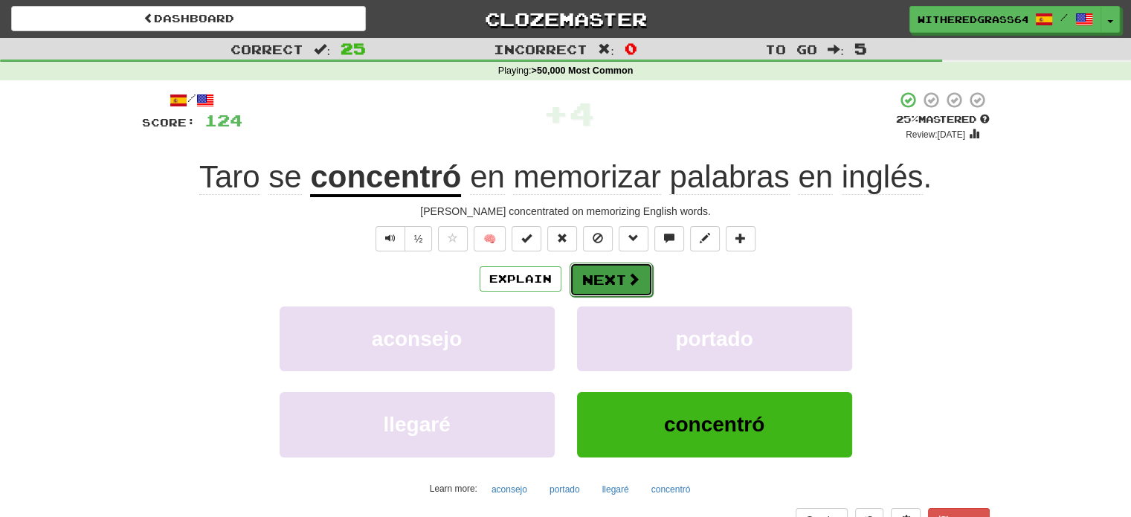
click at [591, 277] on button "Next" at bounding box center [611, 280] width 83 height 34
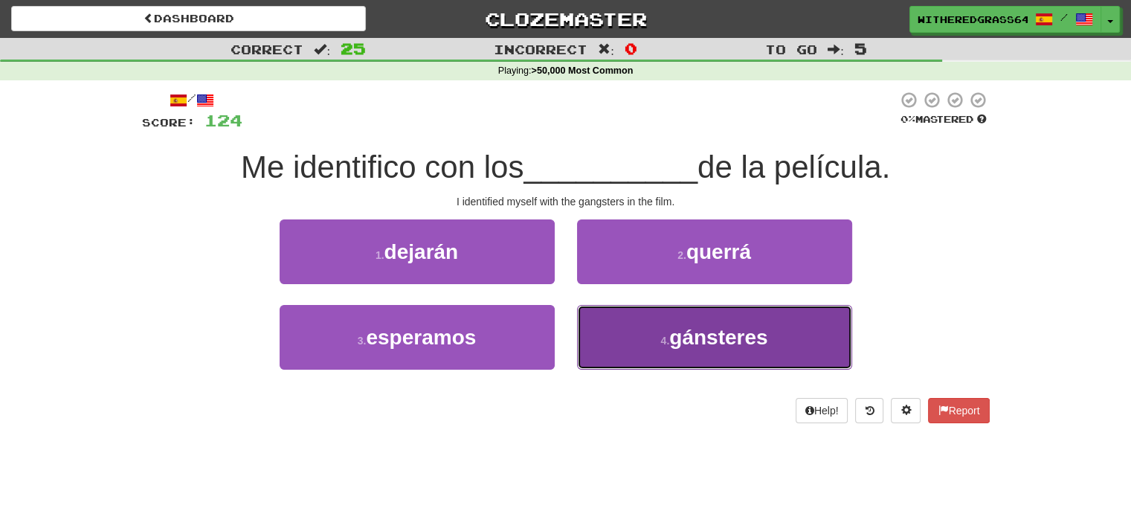
click at [623, 320] on button "4 . gánsteres" at bounding box center [714, 337] width 275 height 65
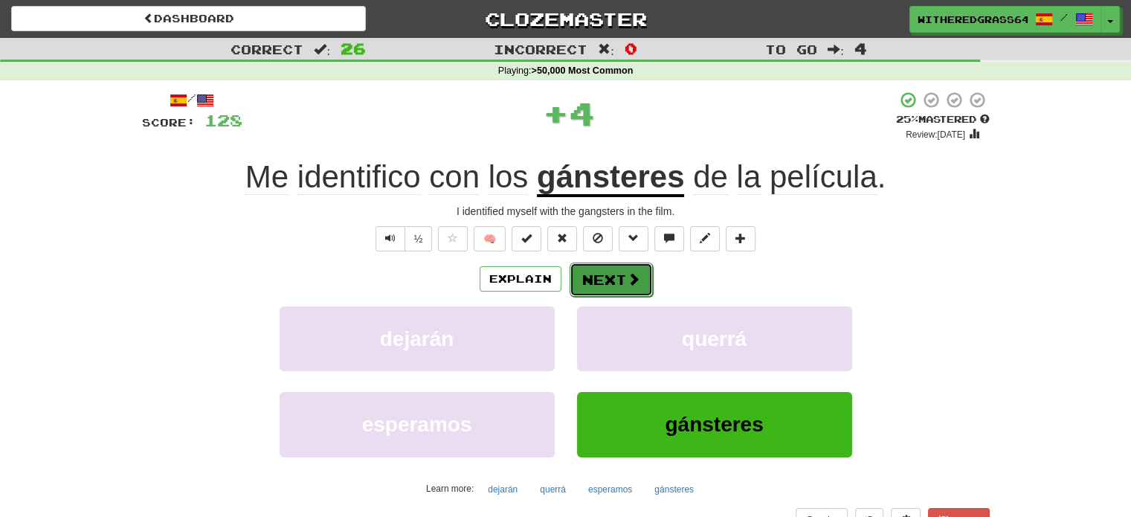
click at [629, 282] on span at bounding box center [633, 278] width 13 height 13
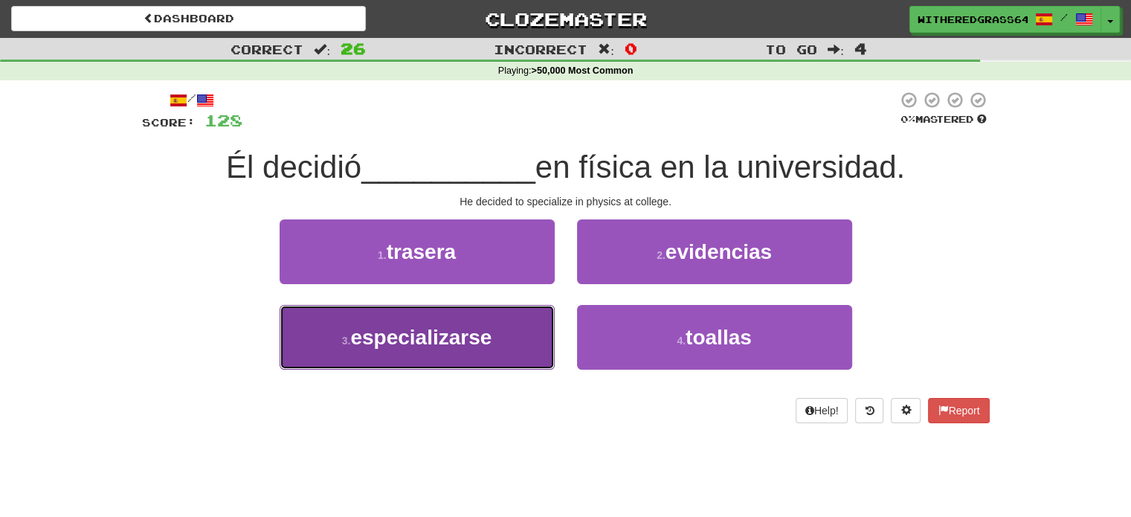
click at [502, 327] on button "3 . especializarse" at bounding box center [417, 337] width 275 height 65
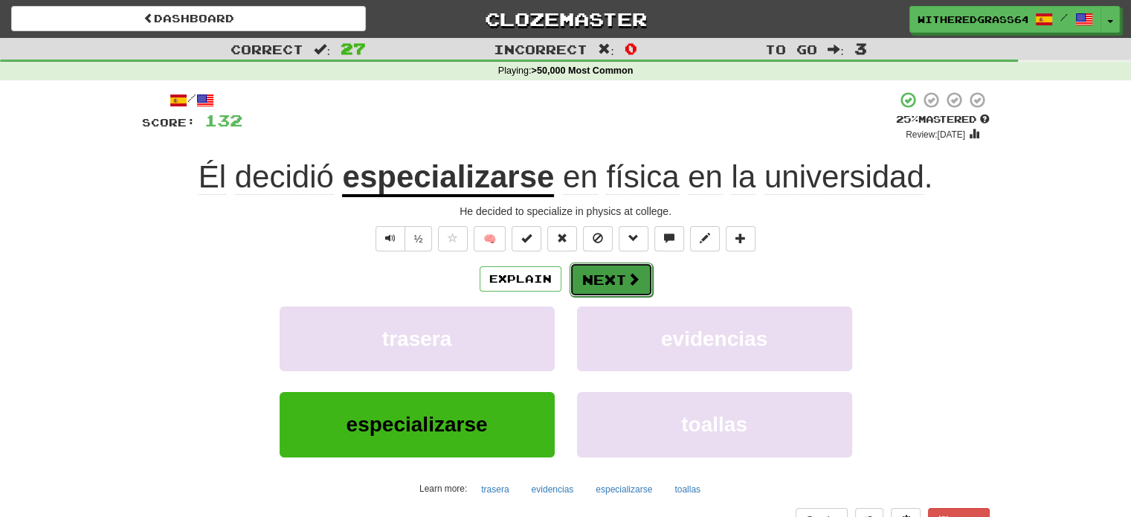
click at [606, 289] on button "Next" at bounding box center [611, 280] width 83 height 34
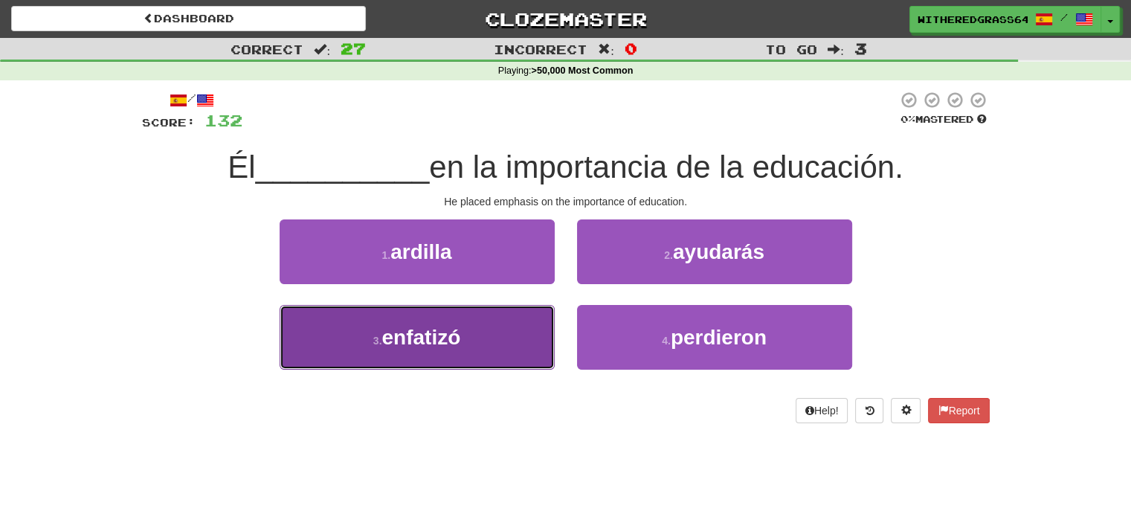
click at [537, 329] on button "3 . enfatizó" at bounding box center [417, 337] width 275 height 65
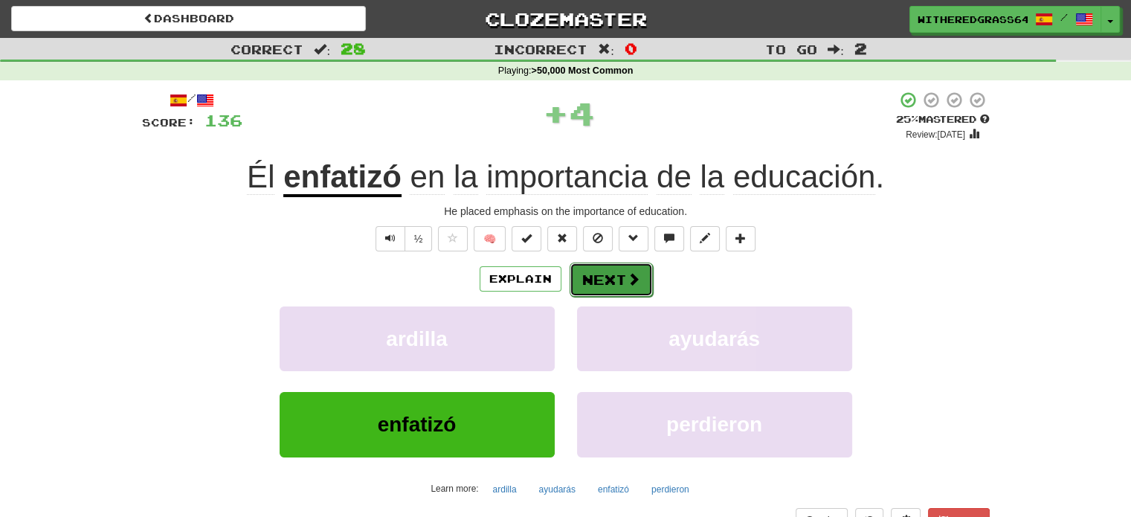
click at [611, 284] on button "Next" at bounding box center [611, 280] width 83 height 34
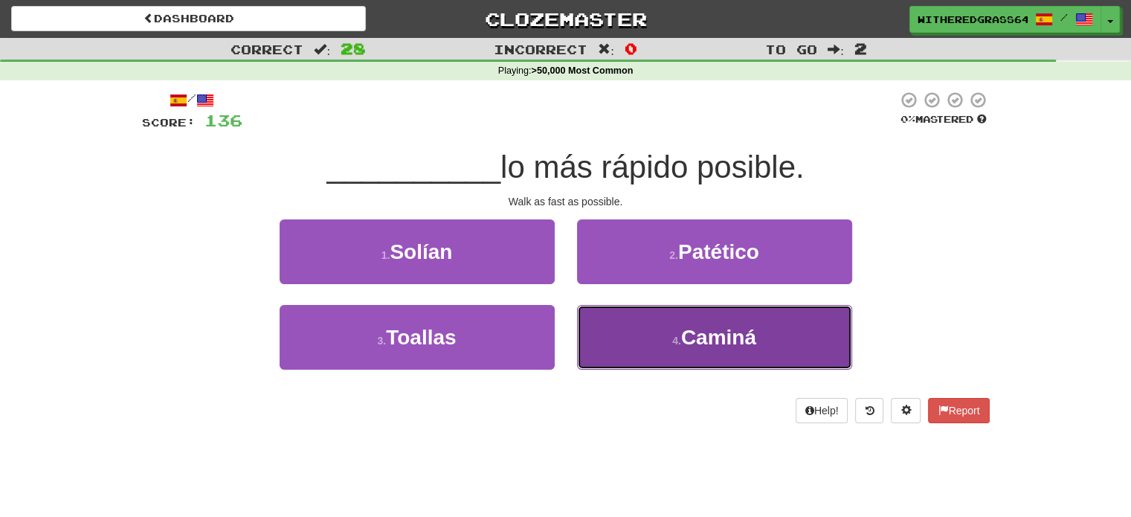
click at [619, 347] on button "4 . Caminá" at bounding box center [714, 337] width 275 height 65
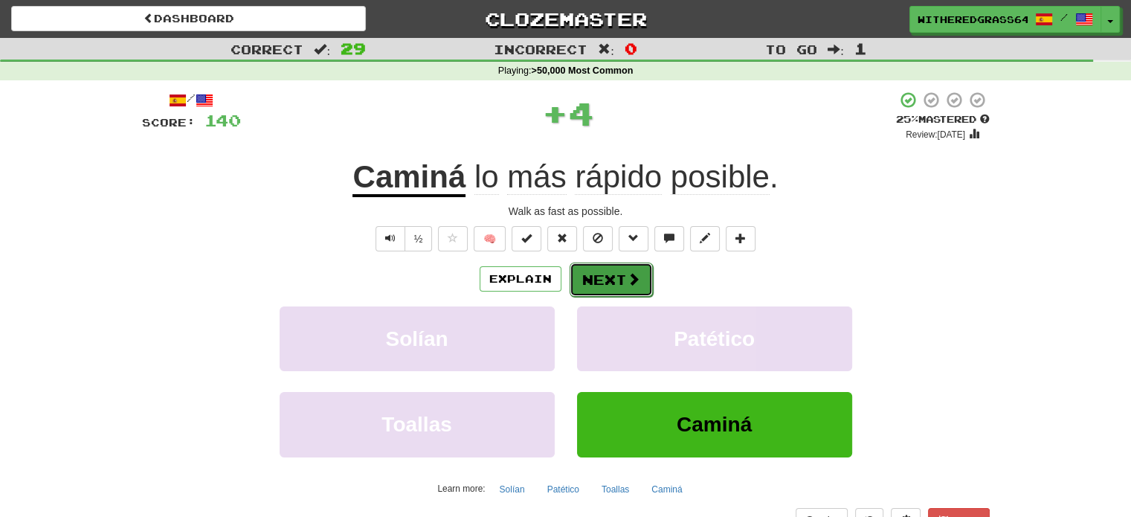
click at [608, 282] on button "Next" at bounding box center [611, 280] width 83 height 34
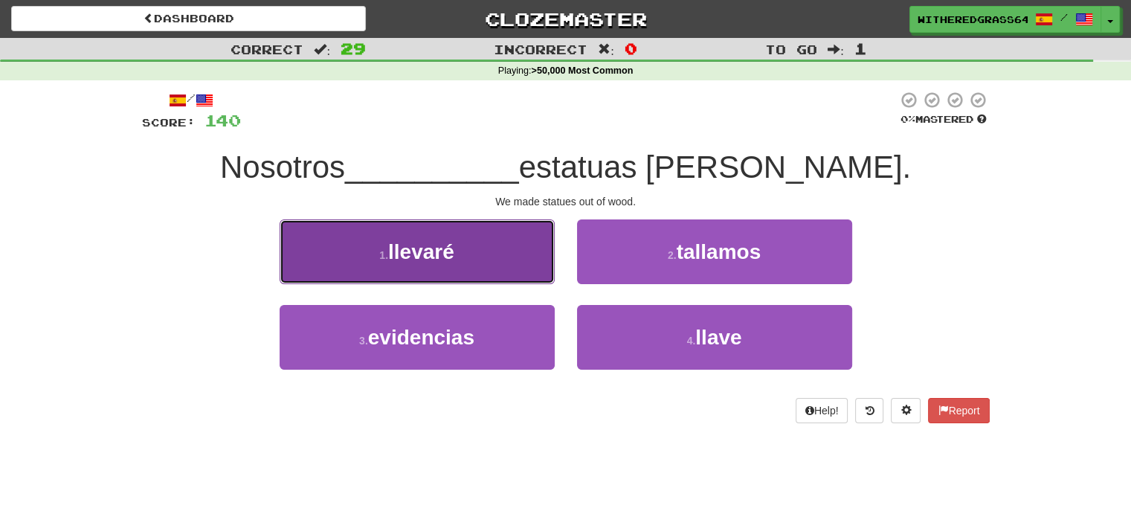
click at [537, 262] on button "1 . llevaré" at bounding box center [417, 251] width 275 height 65
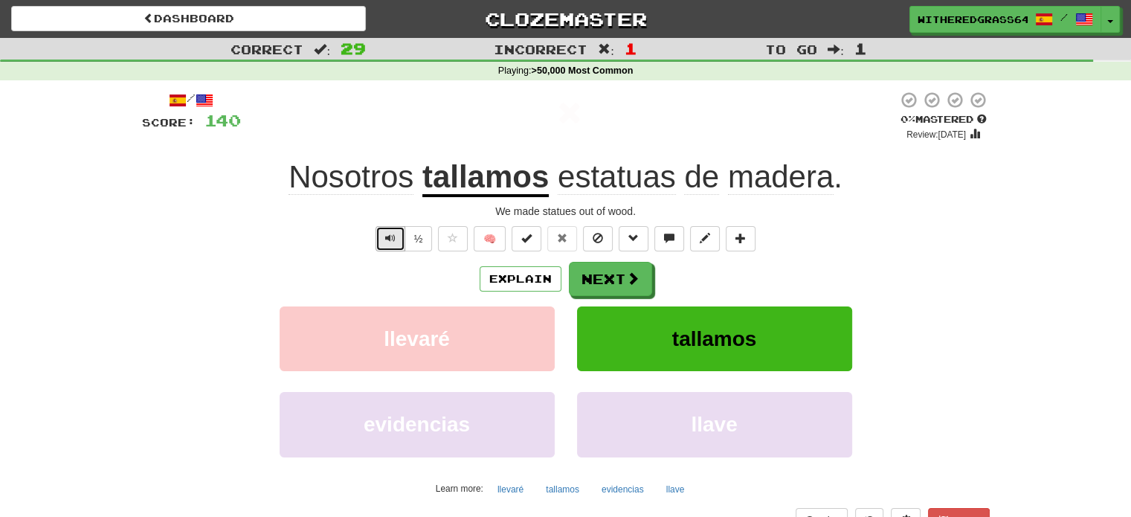
click at [397, 237] on button "Text-to-speech controls" at bounding box center [391, 238] width 30 height 25
click at [497, 271] on button "Explain" at bounding box center [521, 278] width 82 height 25
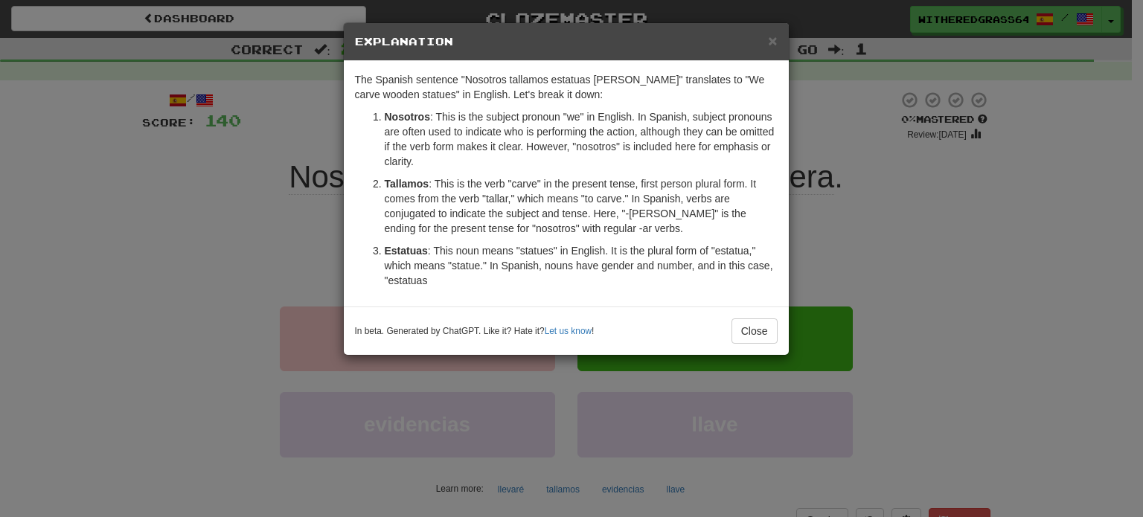
click at [103, 256] on div "× Explanation The Spanish sentence "Nosotros tallamos estatuas de madera" trans…" at bounding box center [571, 258] width 1143 height 517
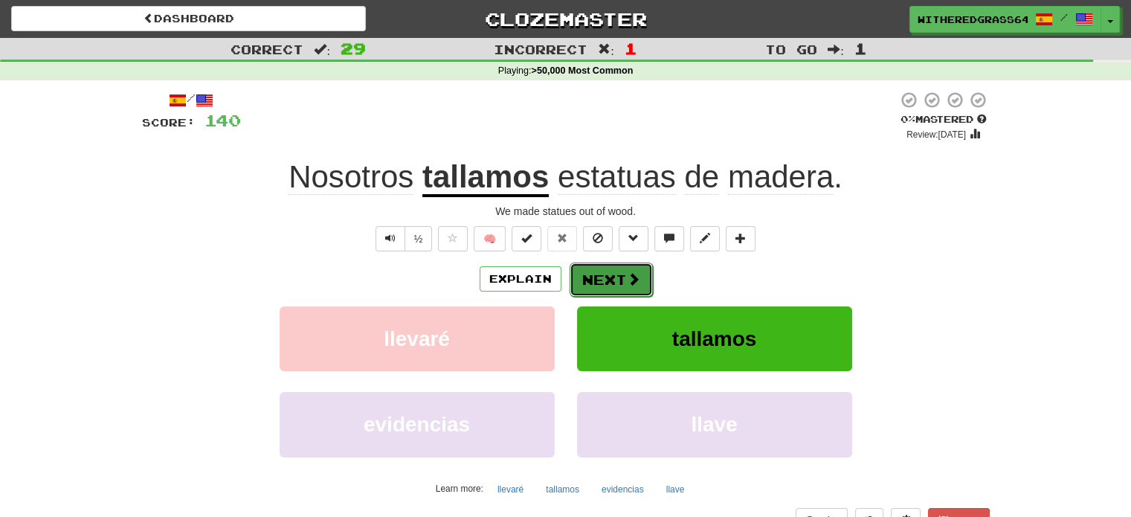
click at [638, 268] on button "Next" at bounding box center [611, 280] width 83 height 34
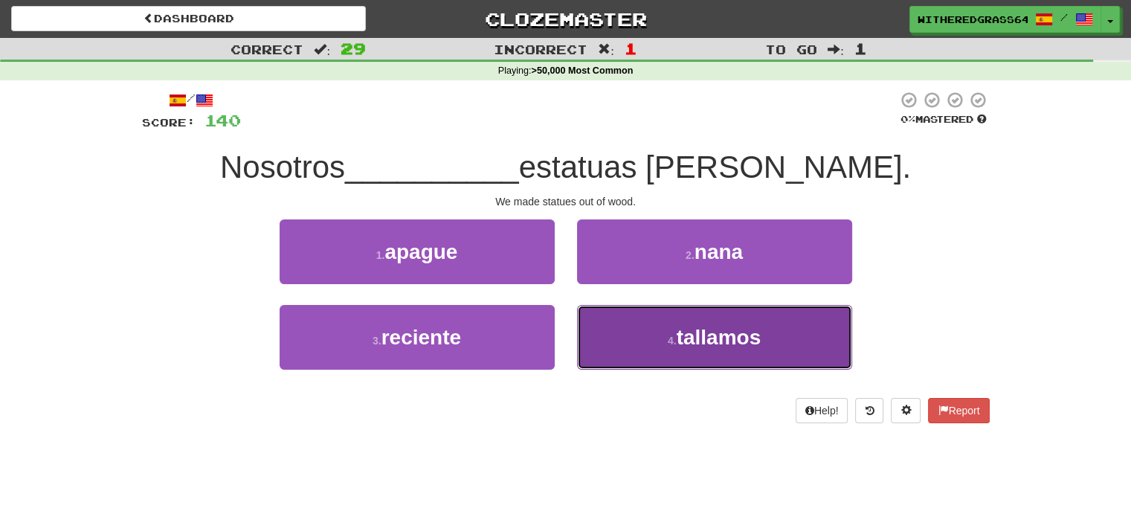
click at [631, 339] on button "4 . tallamos" at bounding box center [714, 337] width 275 height 65
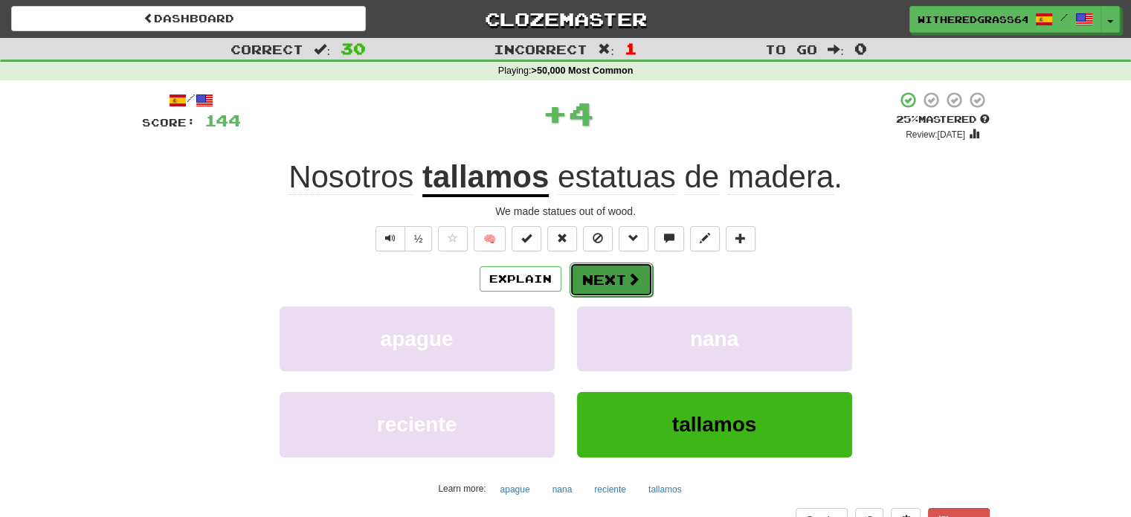
click at [628, 283] on span at bounding box center [633, 278] width 13 height 13
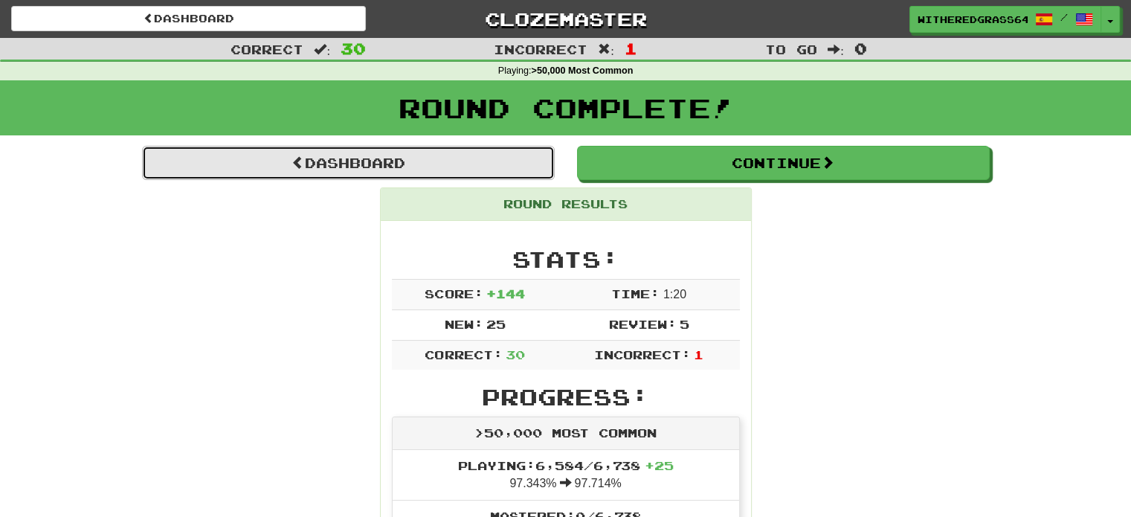
click at [481, 157] on link "Dashboard" at bounding box center [348, 163] width 413 height 34
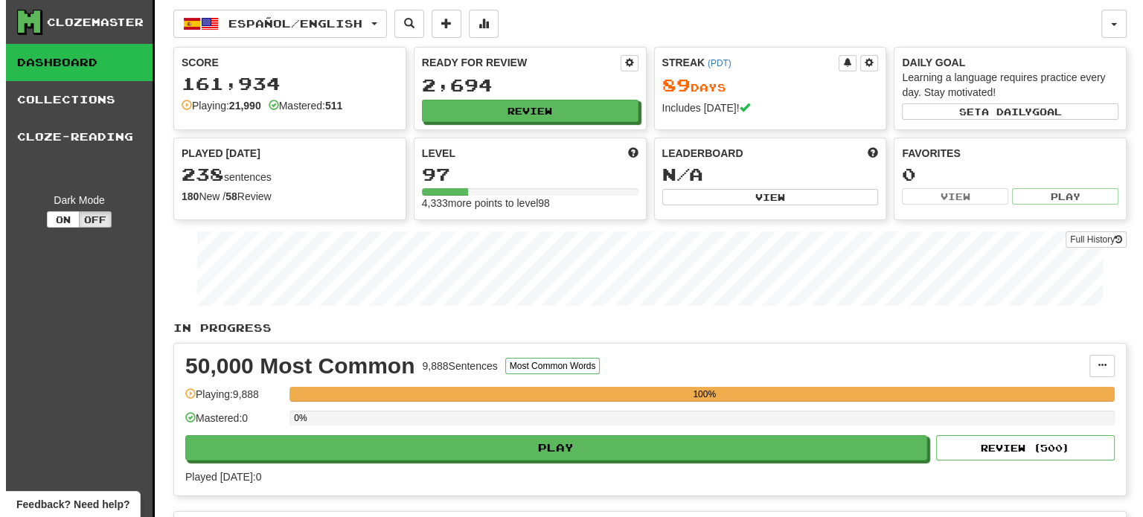
scroll to position [452, 0]
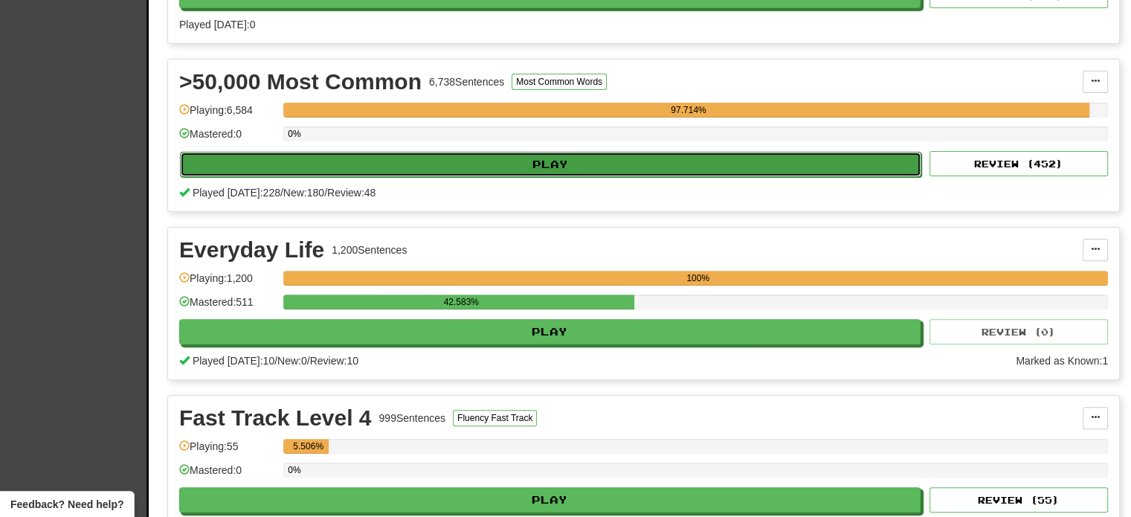
click at [823, 167] on button "Play" at bounding box center [551, 164] width 742 height 25
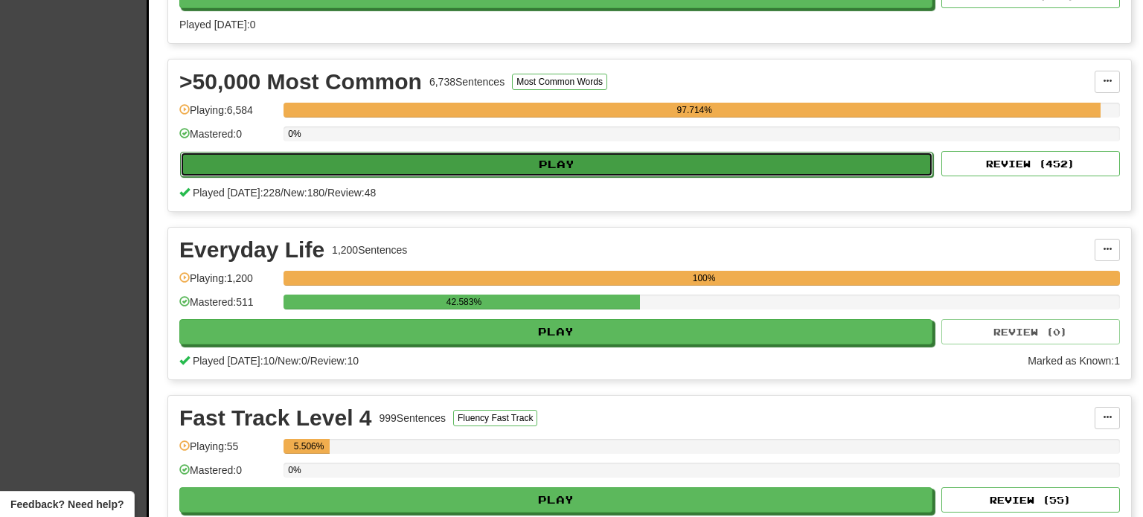
select select "**"
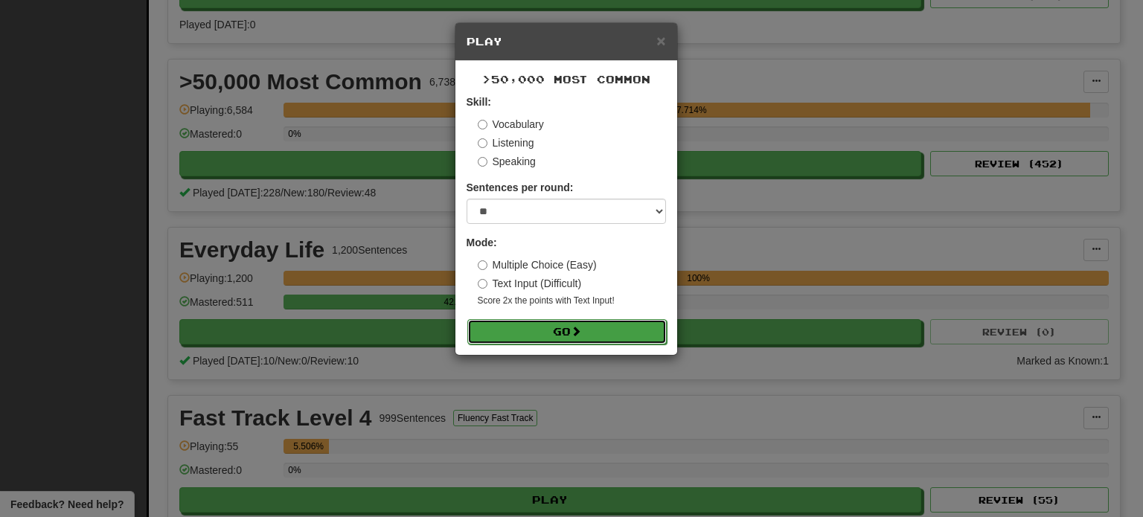
click at [606, 318] on form "Skill: Vocabulary Listening Speaking Sentences per round: * ** ** ** ** ** *** …" at bounding box center [565, 218] width 199 height 249
click at [601, 330] on button "Go" at bounding box center [566, 331] width 199 height 25
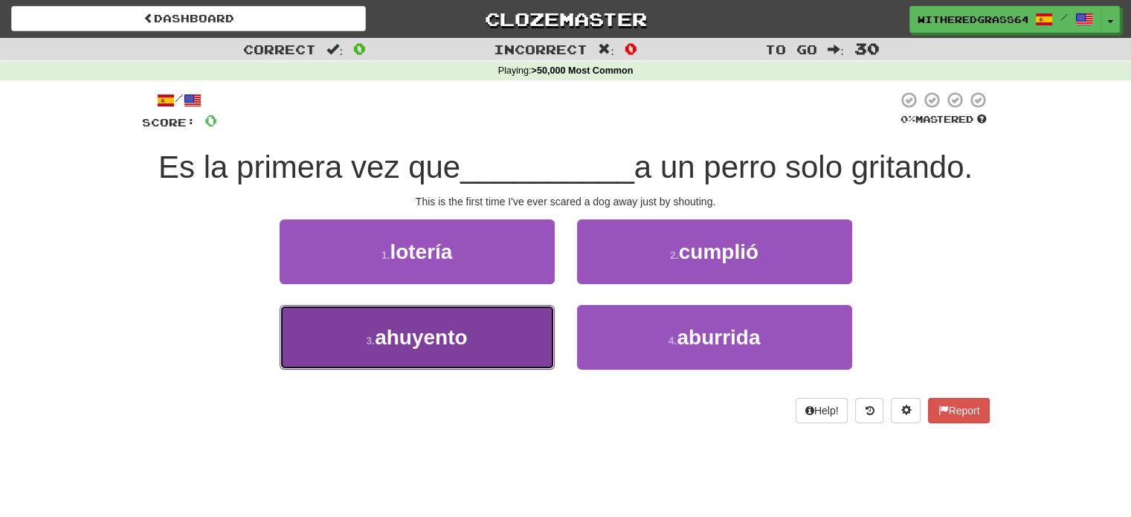
click at [507, 333] on button "3 . [GEOGRAPHIC_DATA]" at bounding box center [417, 337] width 275 height 65
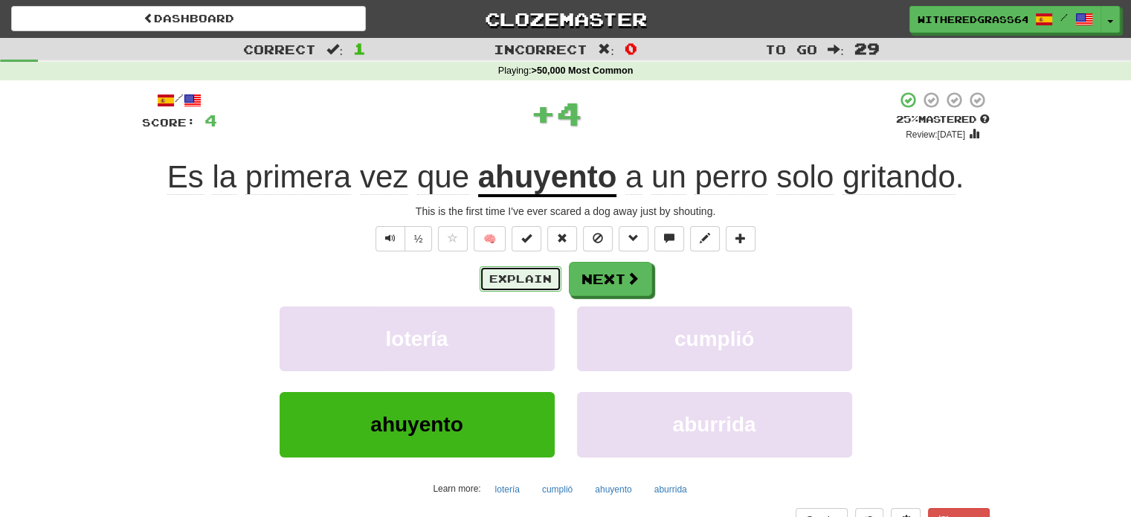
click at [506, 282] on button "Explain" at bounding box center [521, 278] width 82 height 25
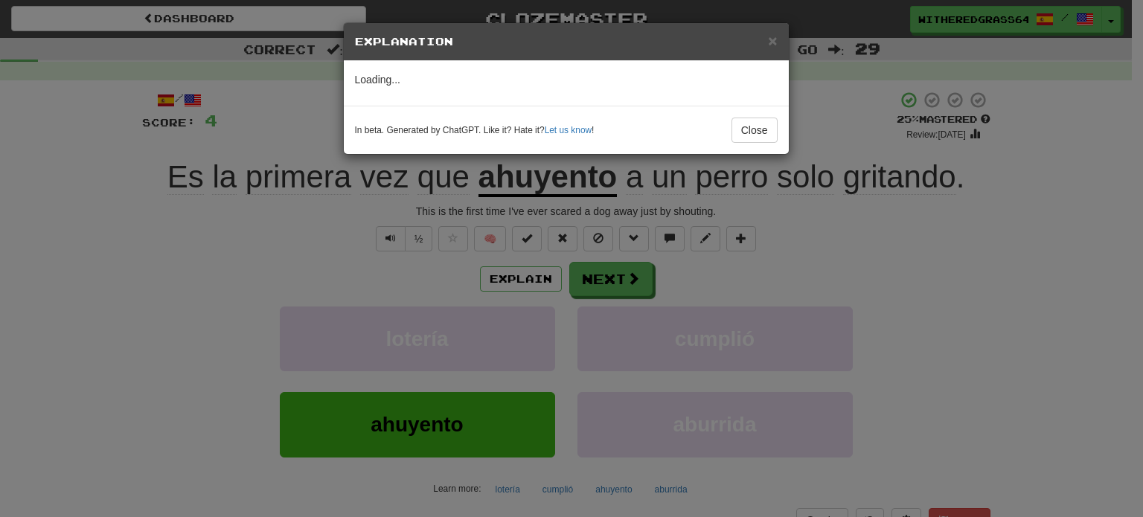
click at [281, 240] on div "× Explanation Loading... In beta. Generated by ChatGPT. Like it? Hate it? Let u…" at bounding box center [571, 258] width 1143 height 517
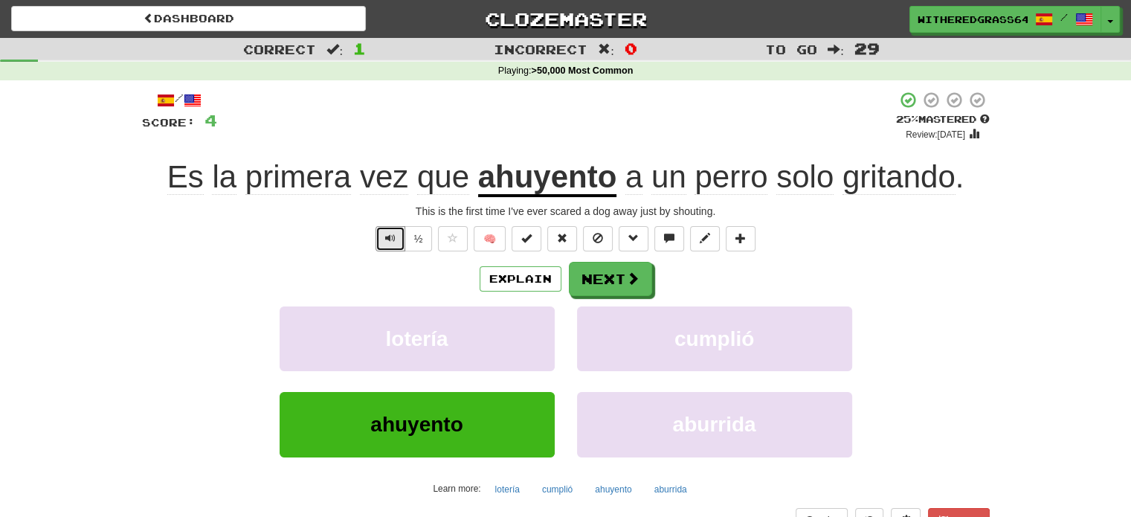
click at [386, 234] on span "Text-to-speech controls" at bounding box center [390, 238] width 10 height 10
click at [527, 280] on button "Explain" at bounding box center [521, 278] width 82 height 25
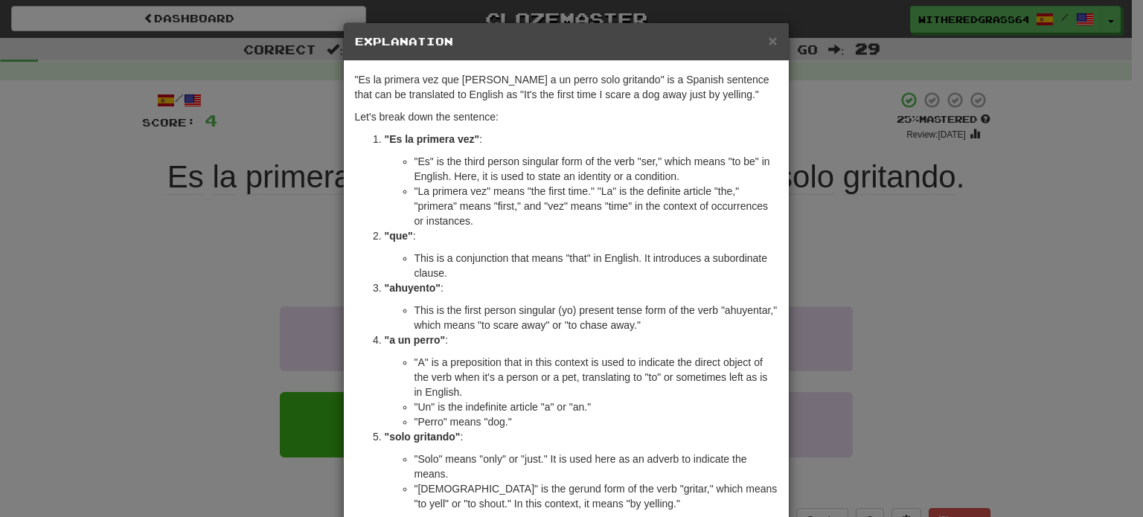
click at [871, 294] on div "× Explanation "Es la primera vez que ahuyento a un perro solo gritando" is a Sp…" at bounding box center [571, 258] width 1143 height 517
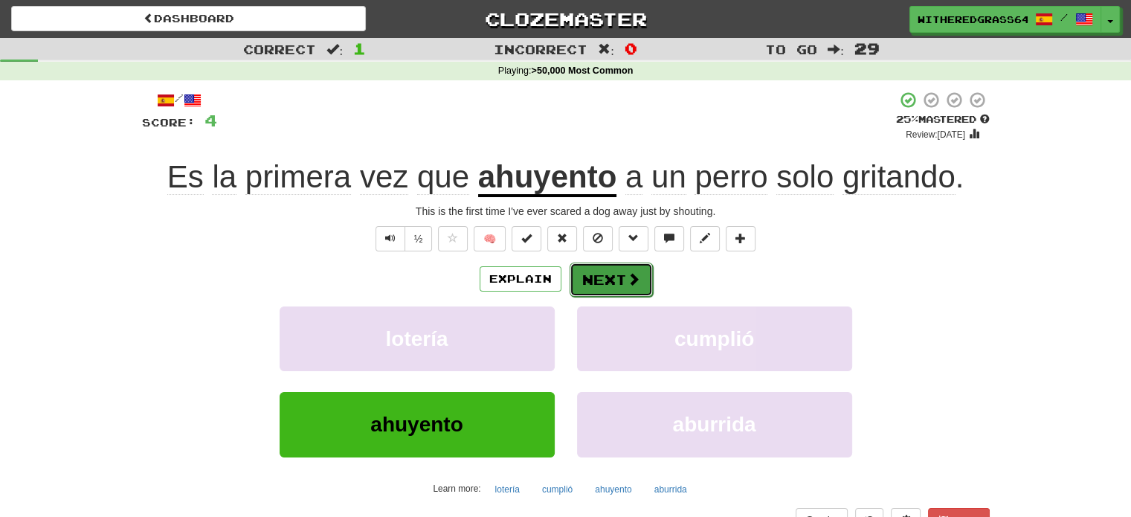
click at [626, 294] on button "Next" at bounding box center [611, 280] width 83 height 34
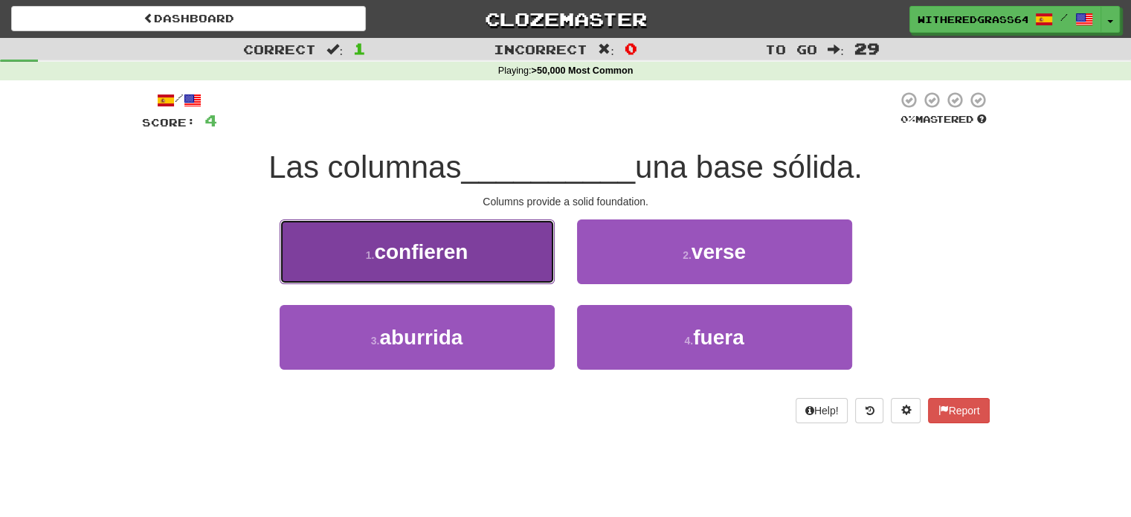
click at [497, 252] on button "1 . confieren" at bounding box center [417, 251] width 275 height 65
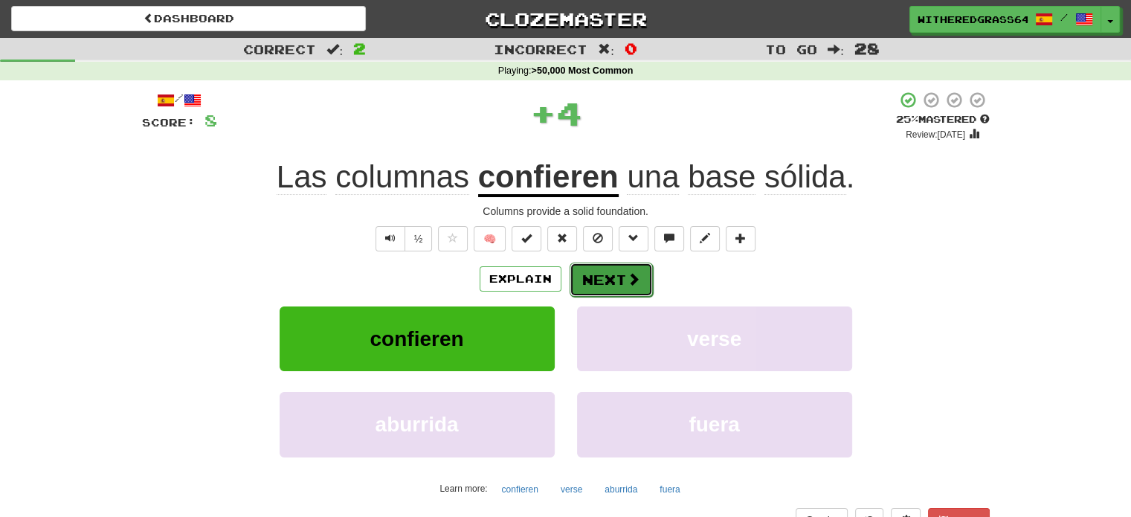
click at [605, 277] on button "Next" at bounding box center [611, 280] width 83 height 34
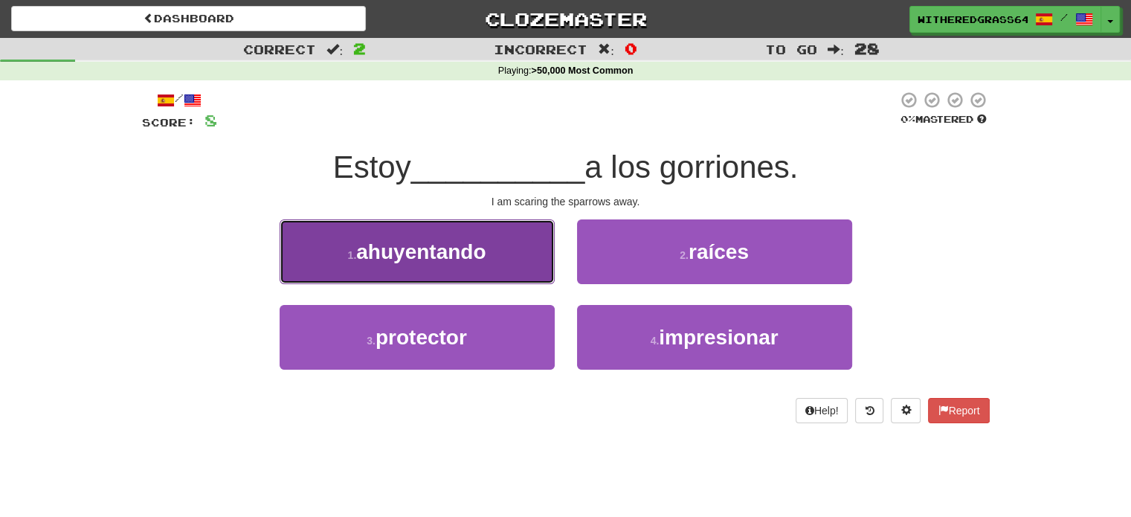
click at [497, 268] on button "1 . ahuyentando" at bounding box center [417, 251] width 275 height 65
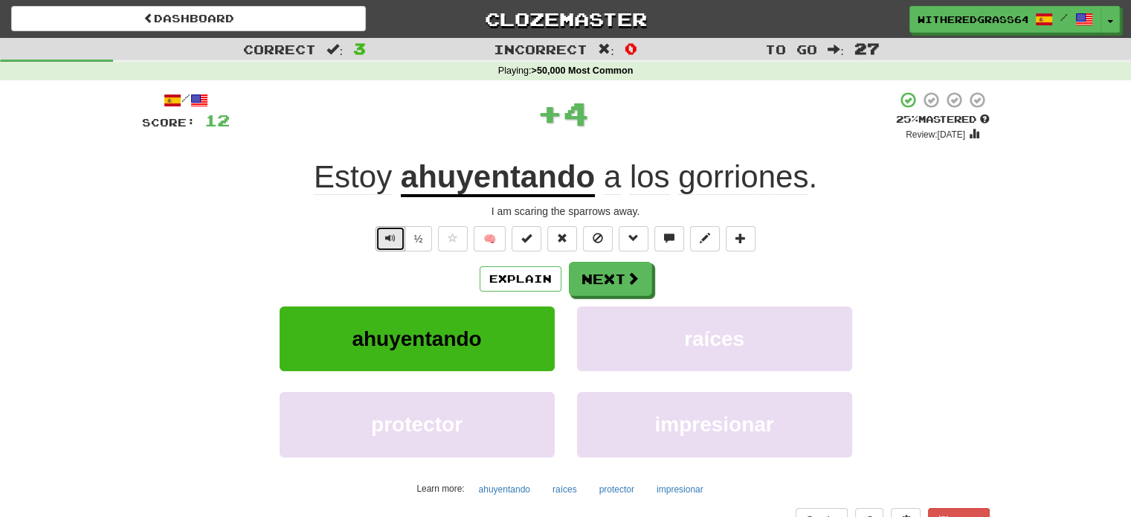
click at [387, 237] on span "Text-to-speech controls" at bounding box center [390, 238] width 10 height 10
click at [597, 279] on button "Next" at bounding box center [611, 280] width 83 height 34
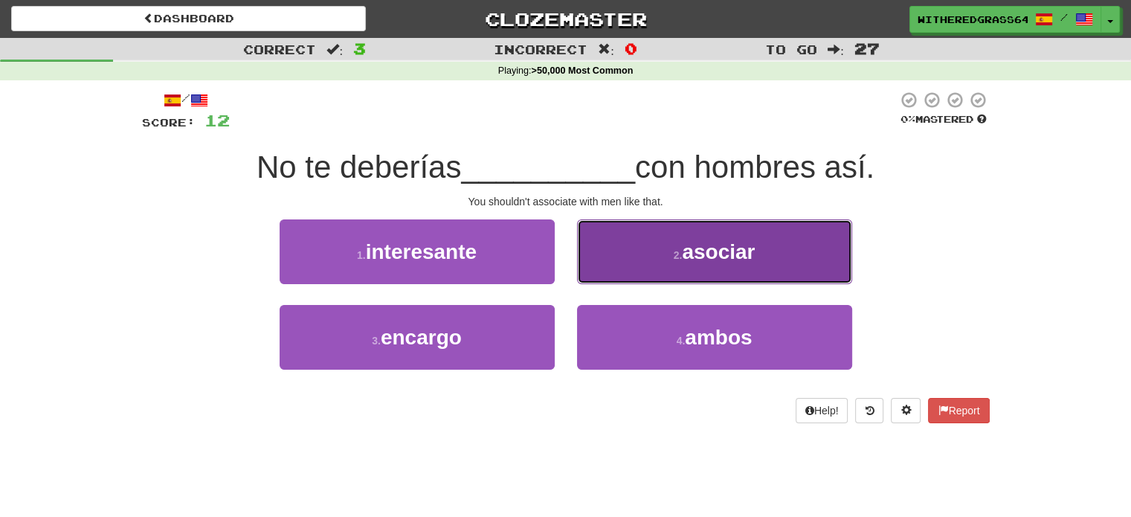
click at [651, 263] on button "2 . asociar" at bounding box center [714, 251] width 275 height 65
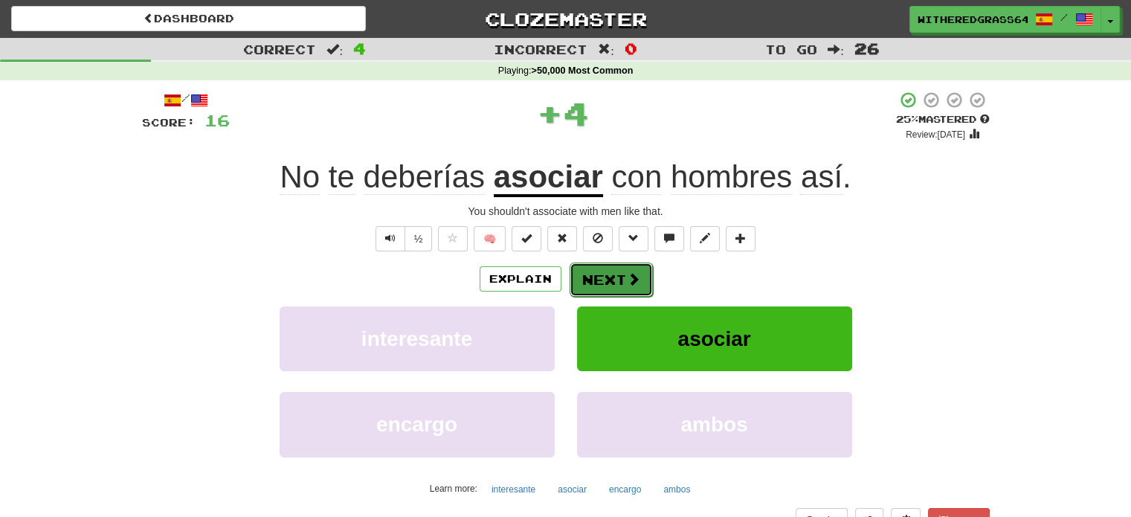
click at [623, 278] on button "Next" at bounding box center [611, 280] width 83 height 34
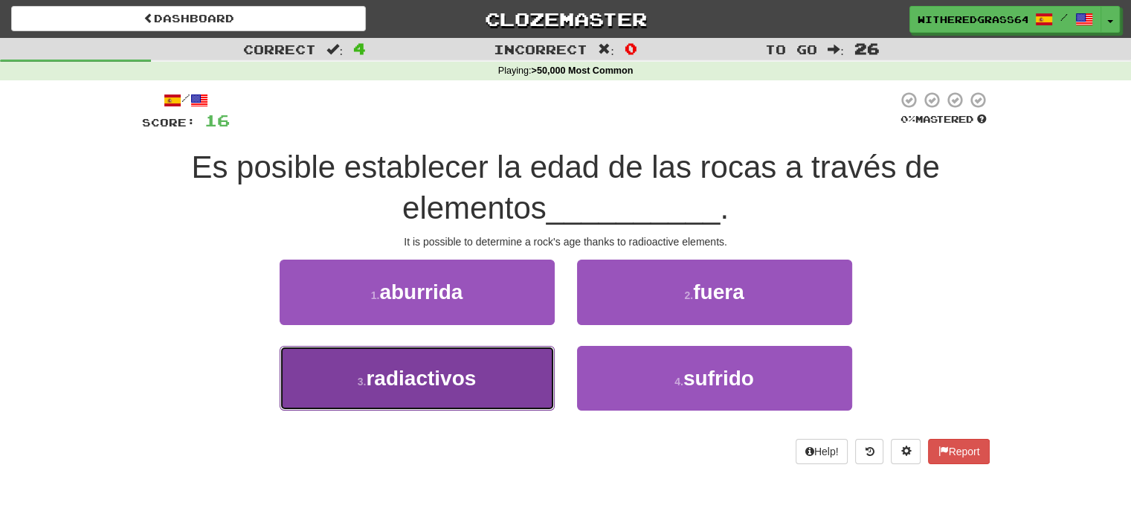
click at [517, 367] on button "3 . radiactivos" at bounding box center [417, 378] width 275 height 65
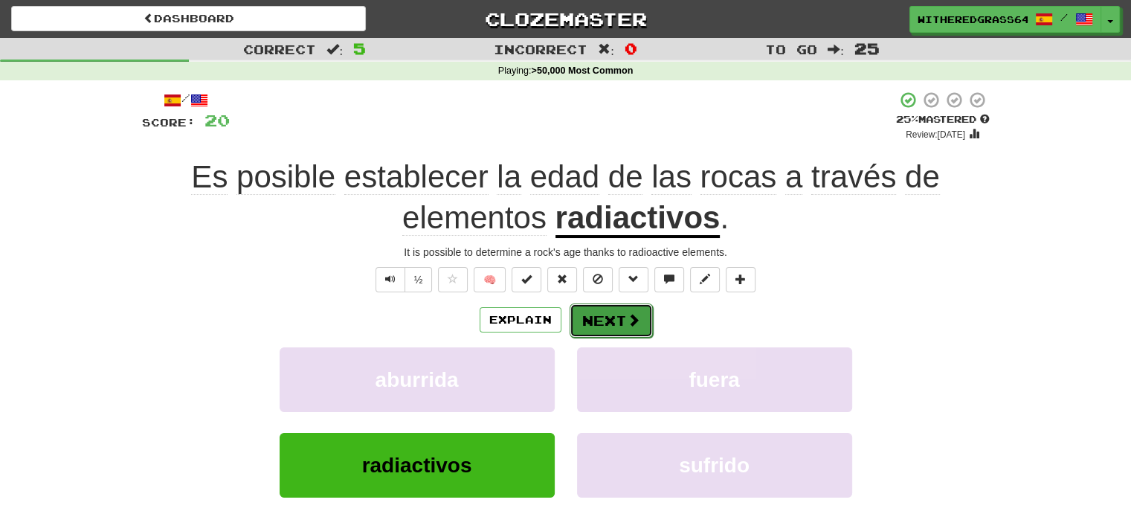
click at [624, 333] on button "Next" at bounding box center [611, 321] width 83 height 34
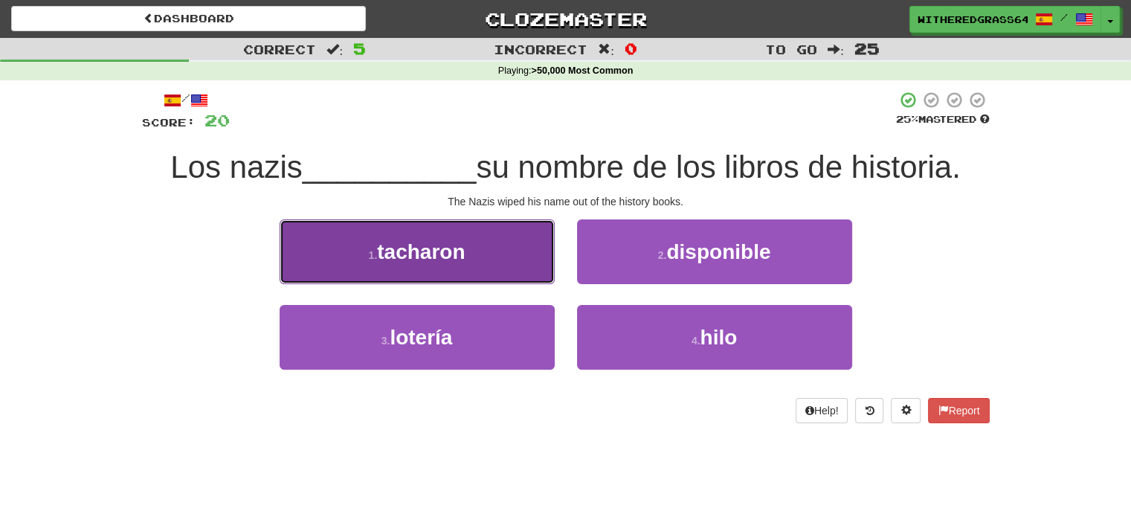
click at [507, 257] on button "1 . [GEOGRAPHIC_DATA]" at bounding box center [417, 251] width 275 height 65
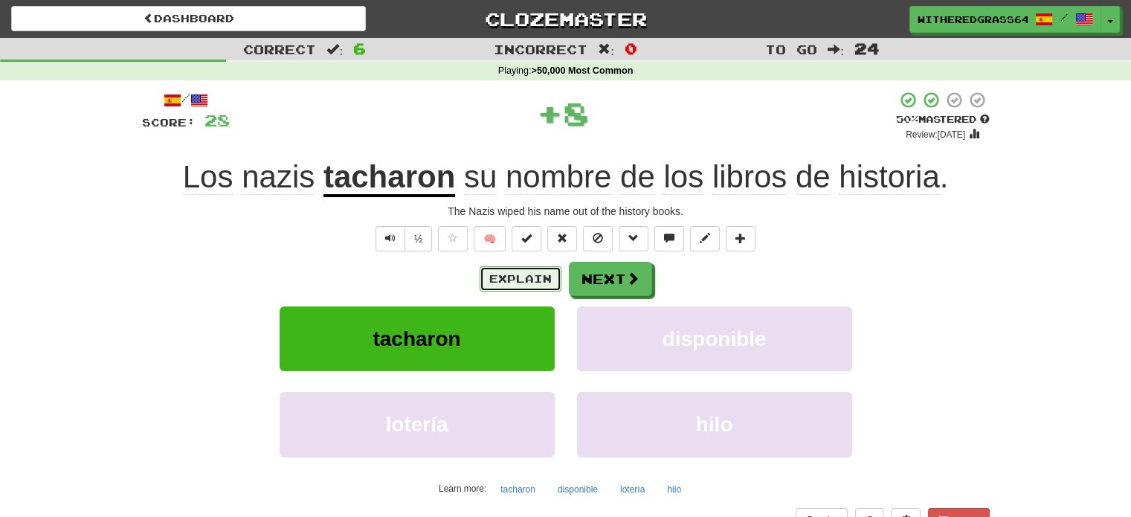
click at [510, 279] on button "Explain" at bounding box center [521, 278] width 82 height 25
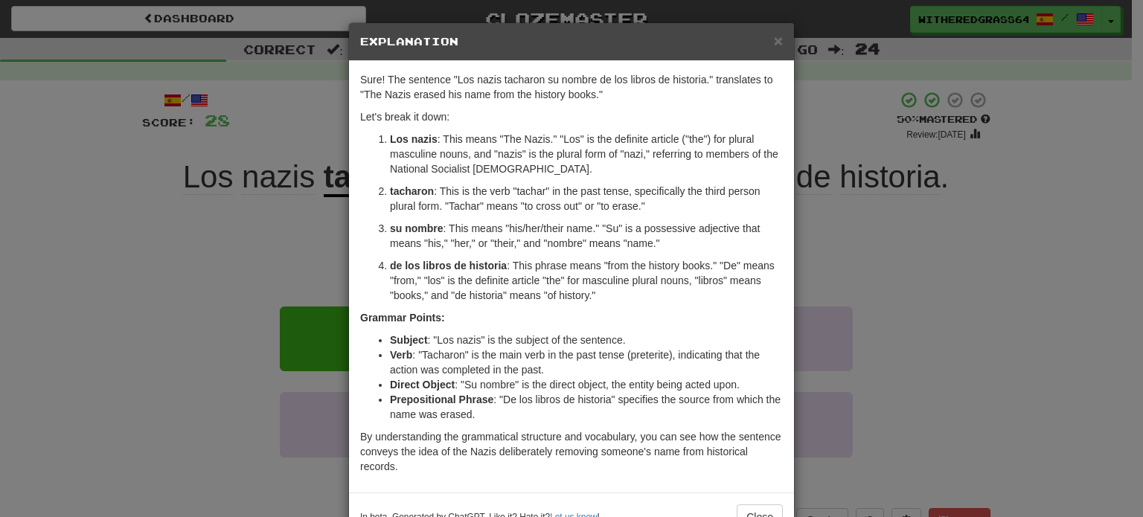
click at [288, 260] on div "× Explanation Sure! The sentence "Los nazis tacharon su nombre de los libros de…" at bounding box center [571, 258] width 1143 height 517
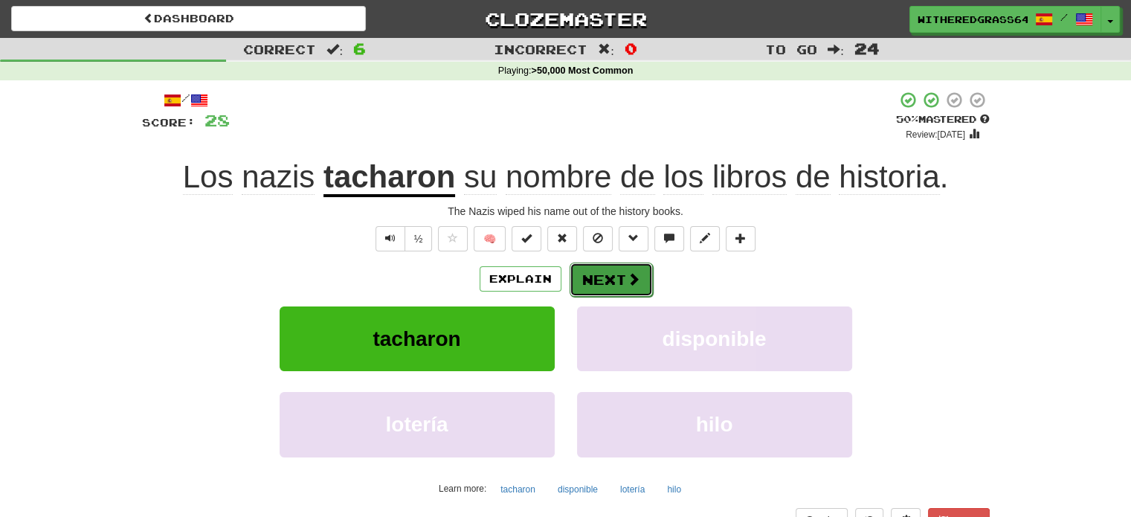
click at [580, 274] on button "Next" at bounding box center [611, 280] width 83 height 34
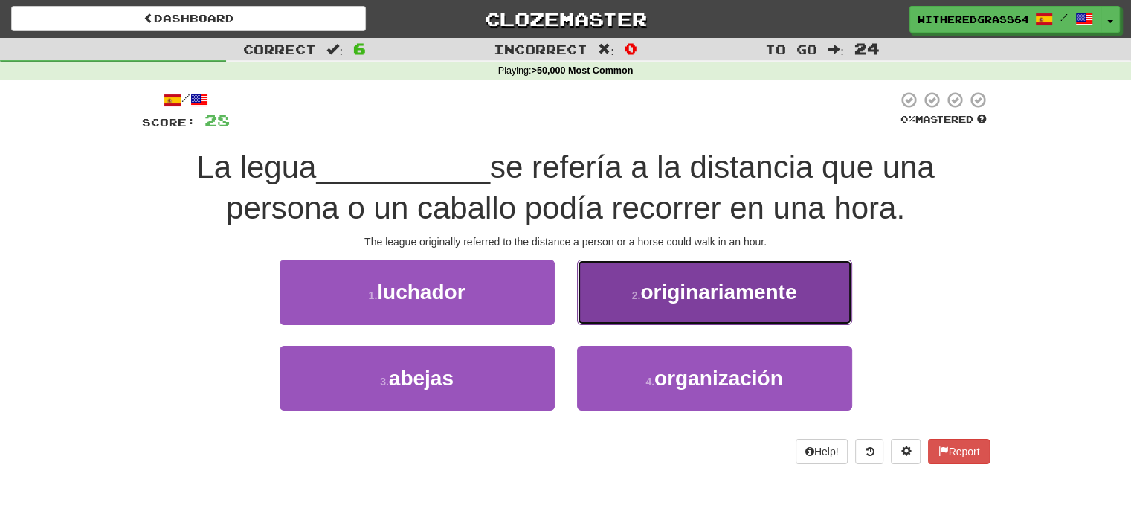
click at [620, 282] on button "2 . originariamente" at bounding box center [714, 292] width 275 height 65
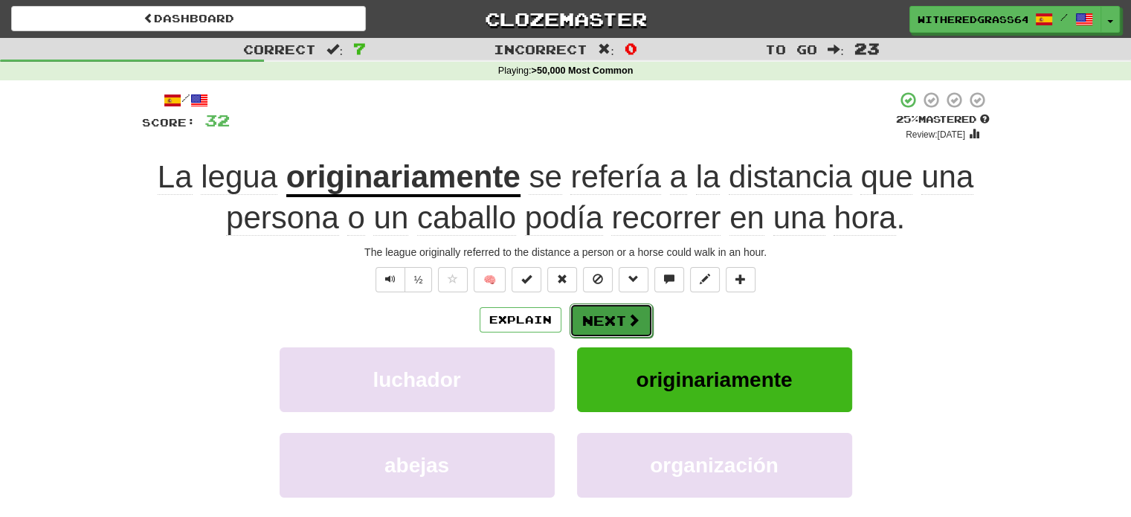
click at [608, 325] on button "Next" at bounding box center [611, 321] width 83 height 34
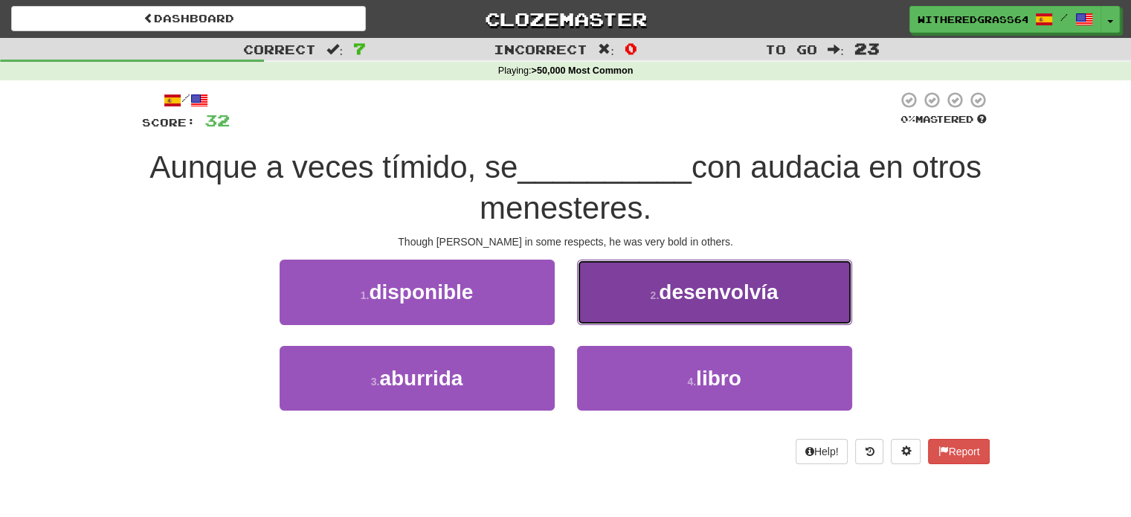
click at [638, 288] on button "2 . desenvolvía" at bounding box center [714, 292] width 275 height 65
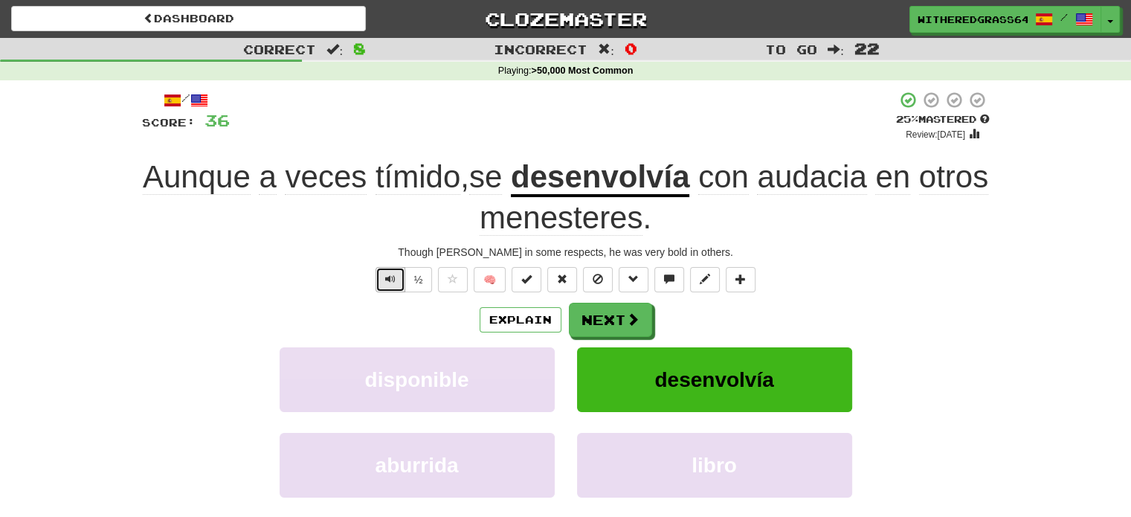
click at [395, 274] on span "Text-to-speech controls" at bounding box center [390, 279] width 10 height 10
click at [506, 317] on button "Explain" at bounding box center [521, 319] width 82 height 25
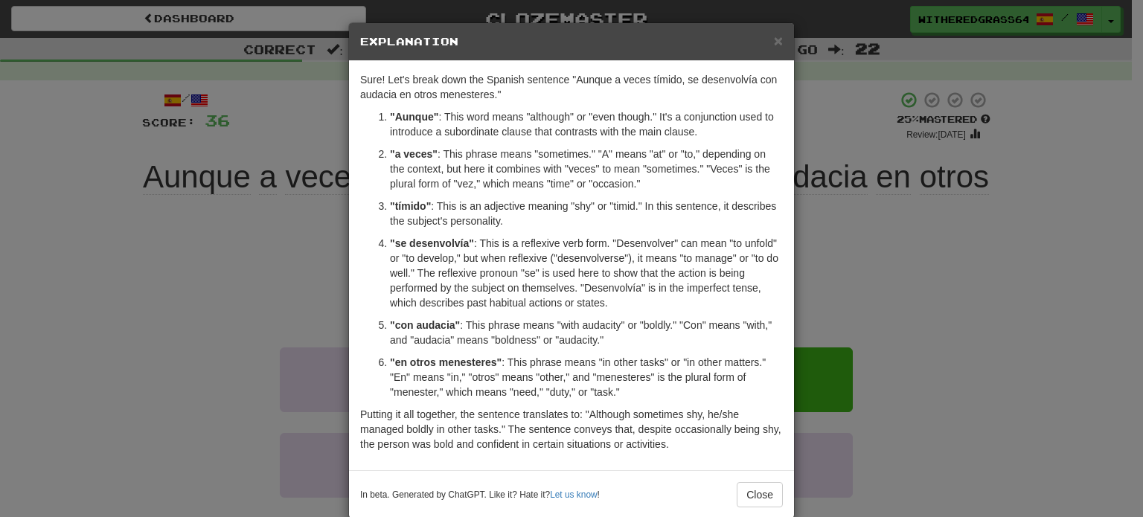
click at [260, 246] on div "× Explanation Sure! Let's break down the Spanish sentence "Aunque a veces tímid…" at bounding box center [571, 258] width 1143 height 517
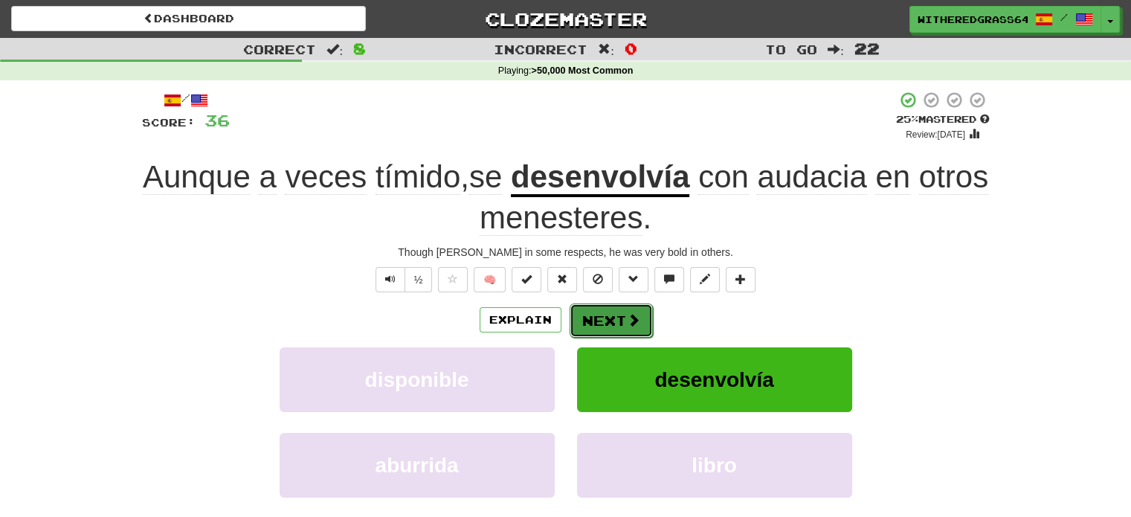
click at [588, 313] on button "Next" at bounding box center [611, 321] width 83 height 34
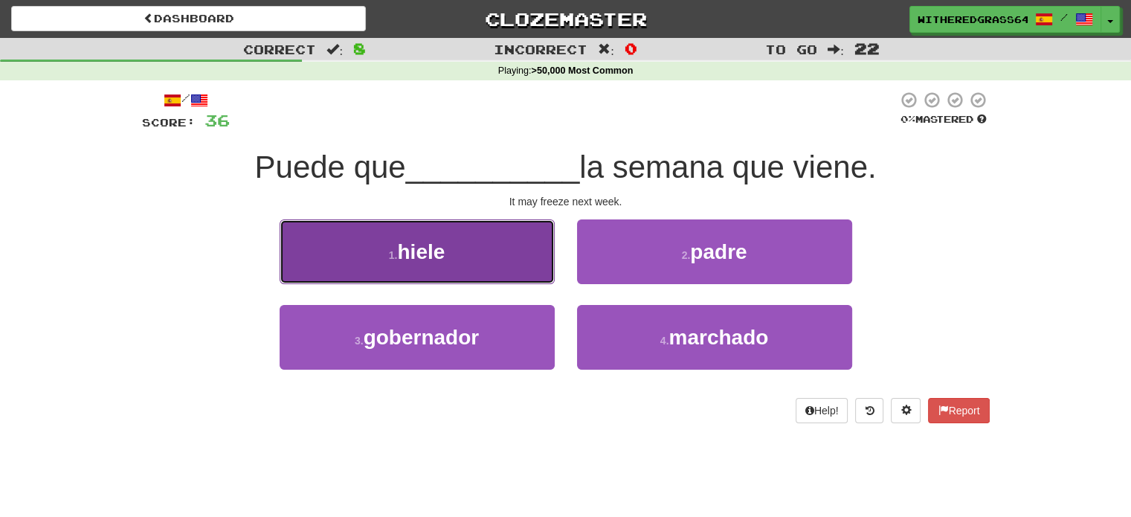
click at [536, 276] on button "1 . hiele" at bounding box center [417, 251] width 275 height 65
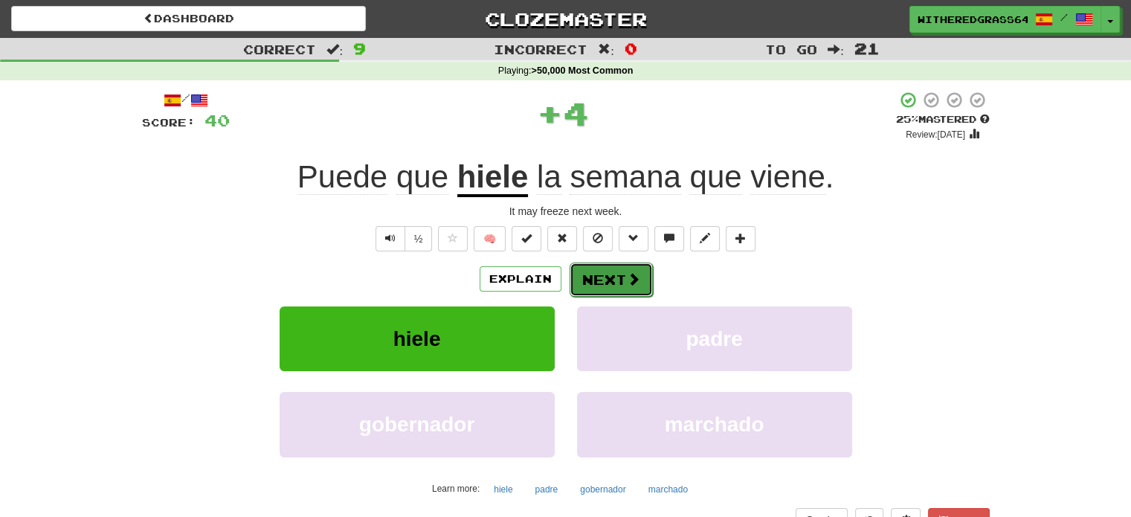
click at [604, 285] on button "Next" at bounding box center [611, 280] width 83 height 34
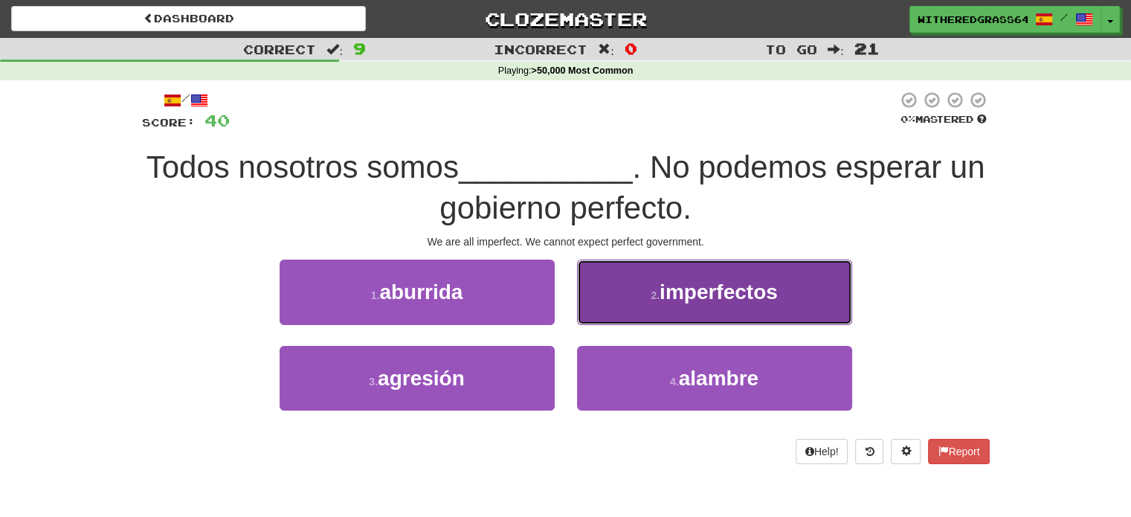
click at [617, 291] on button "2 . imperfectos" at bounding box center [714, 292] width 275 height 65
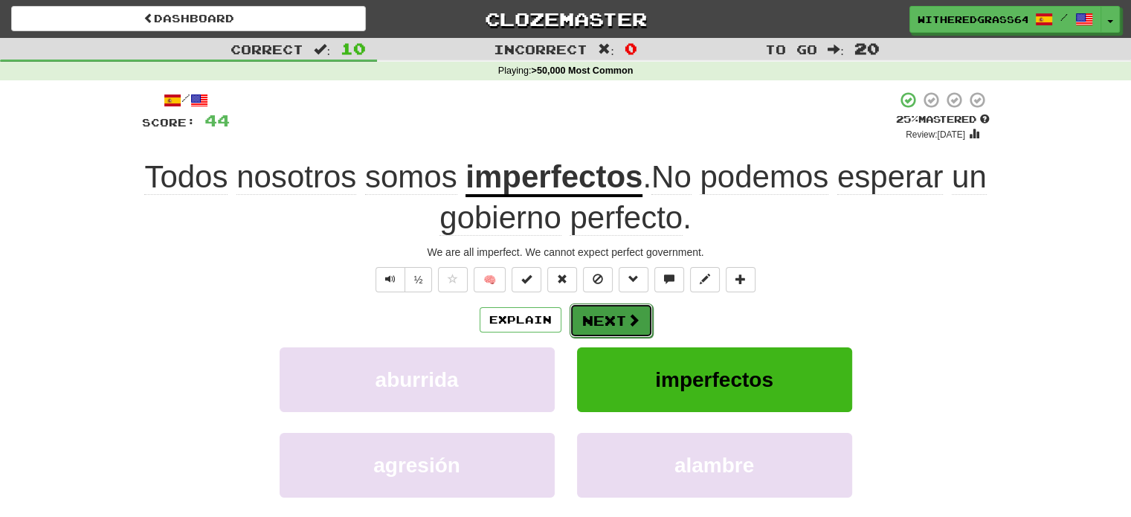
click at [601, 318] on button "Next" at bounding box center [611, 321] width 83 height 34
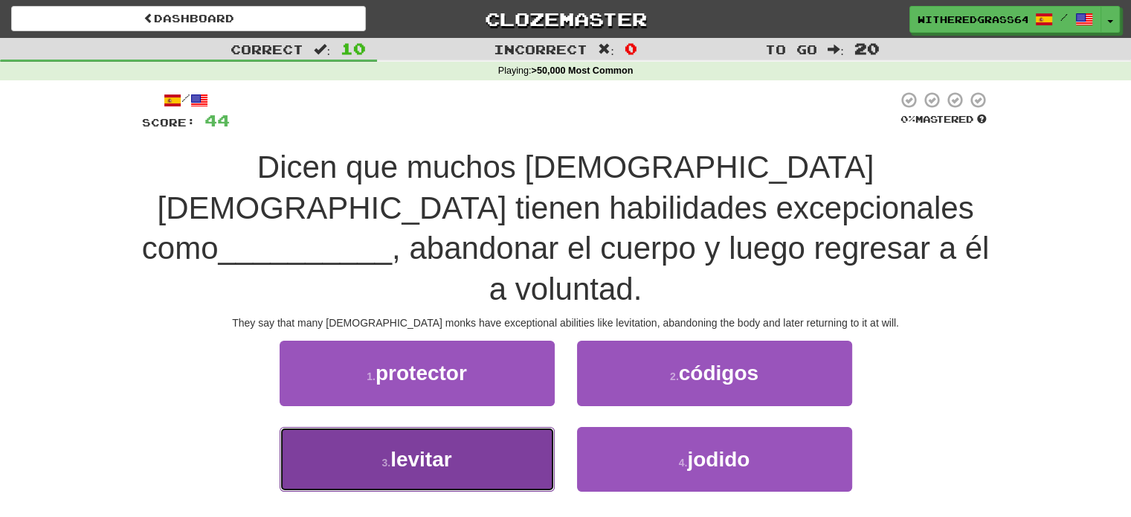
click at [518, 427] on button "3 . levitar" at bounding box center [417, 459] width 275 height 65
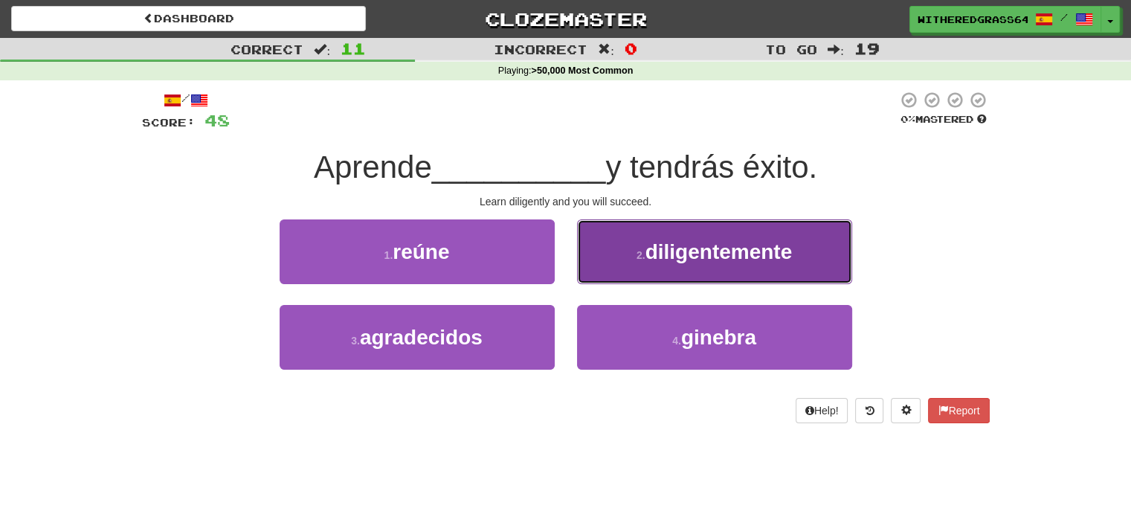
click at [748, 257] on span "diligentemente" at bounding box center [719, 251] width 147 height 23
